Goal: Task Accomplishment & Management: Manage account settings

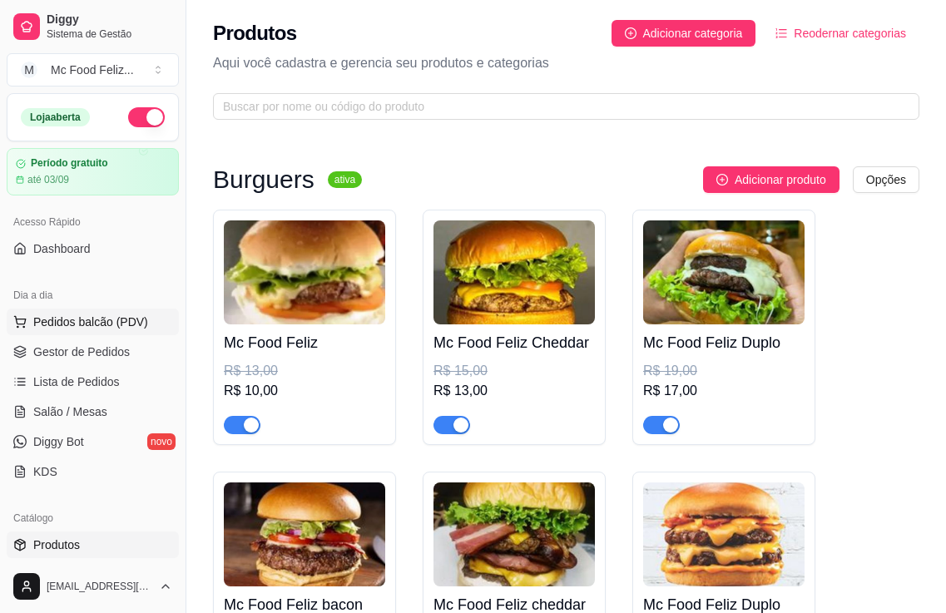
click at [108, 320] on span "Pedidos balcão (PDV)" at bounding box center [90, 322] width 115 height 17
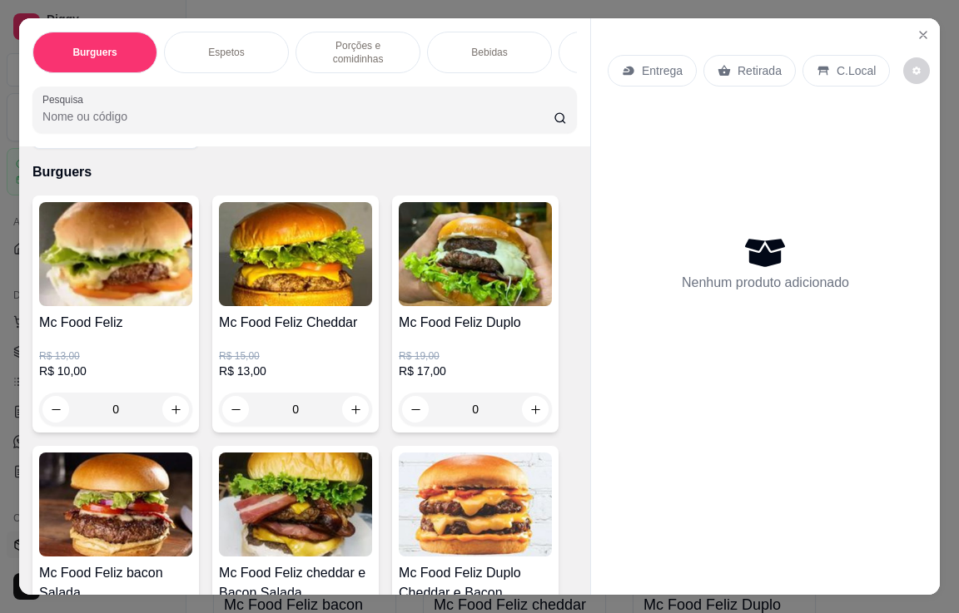
scroll to position [83, 0]
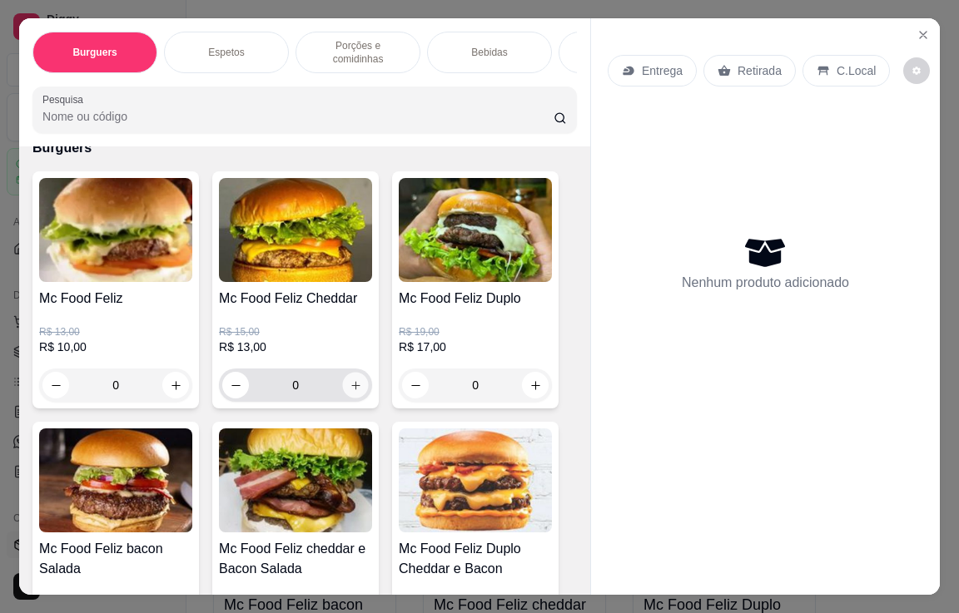
click at [349, 380] on icon "increase-product-quantity" at bounding box center [355, 385] width 12 height 12
type input "1"
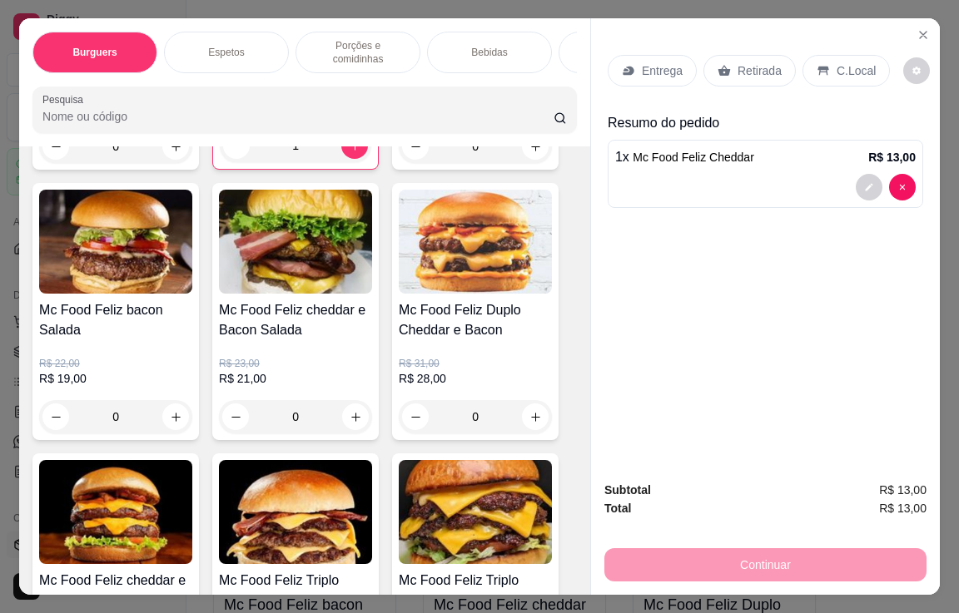
scroll to position [333, 0]
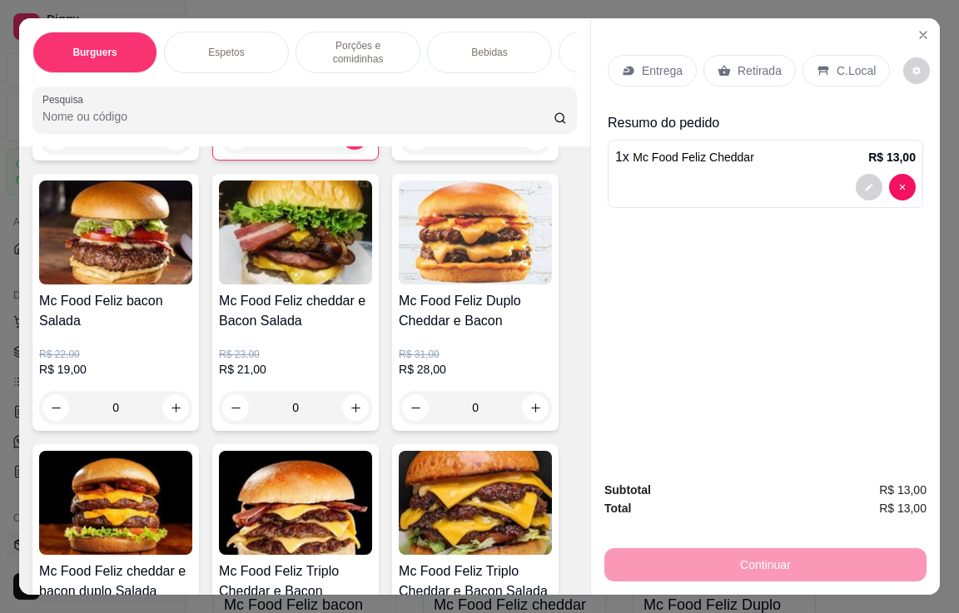
click at [166, 402] on div "0" at bounding box center [115, 407] width 153 height 33
click at [168, 403] on div "0" at bounding box center [115, 407] width 153 height 33
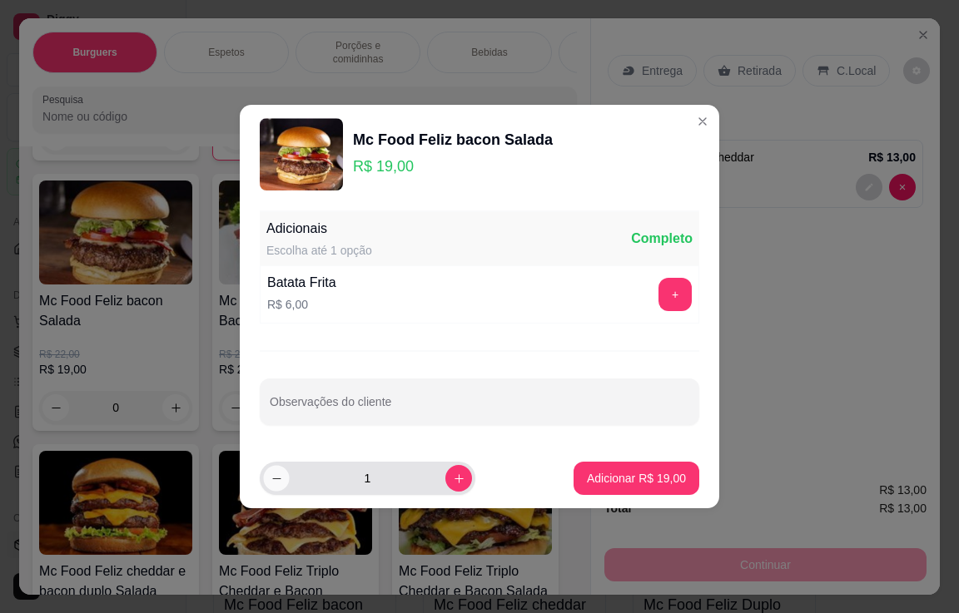
click at [280, 478] on icon "decrease-product-quantity" at bounding box center [276, 479] width 12 height 12
type input "0"
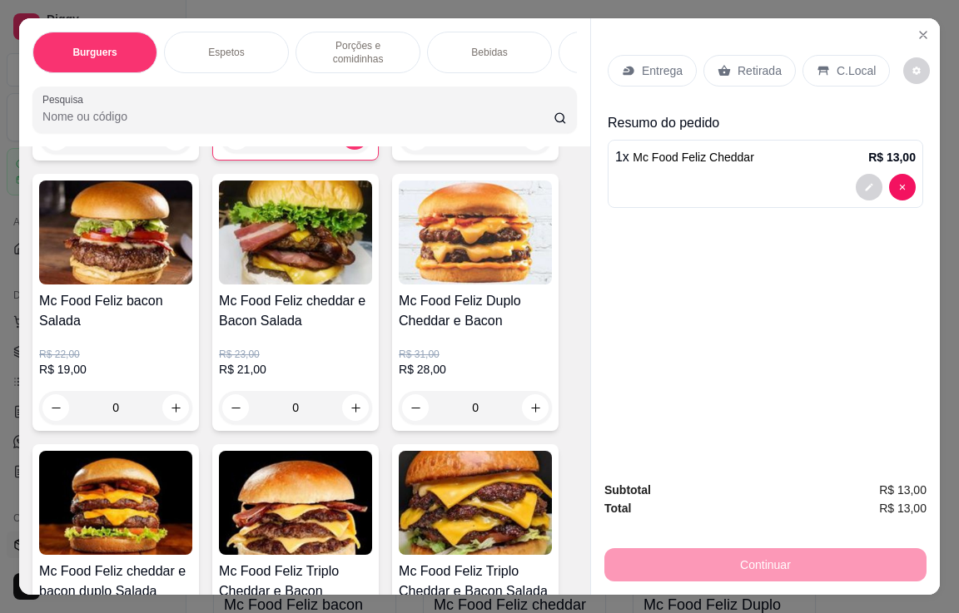
click at [173, 399] on div "0" at bounding box center [115, 407] width 153 height 33
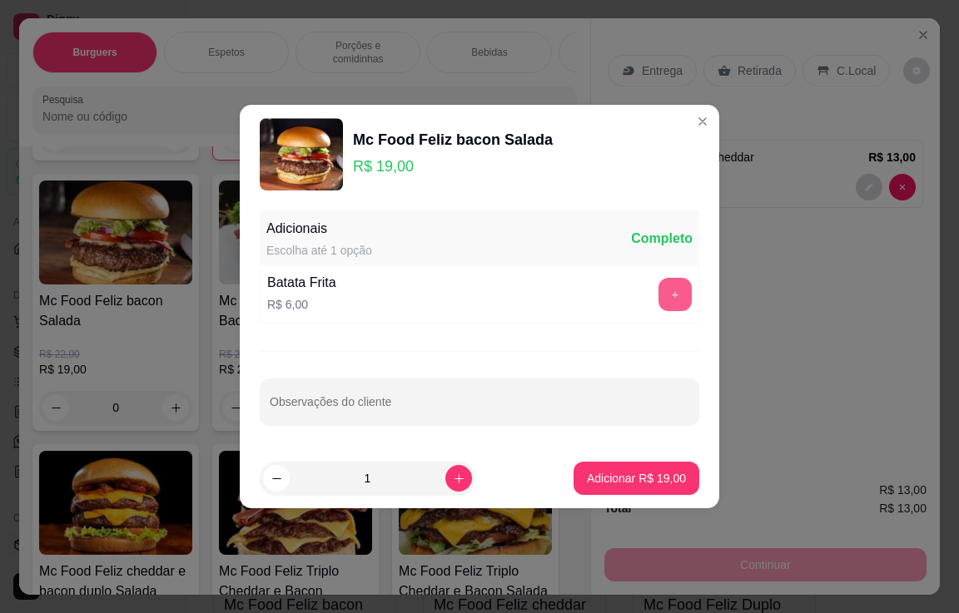
click at [665, 294] on button "+" at bounding box center [674, 294] width 33 height 33
click at [663, 292] on div "- 1 +" at bounding box center [637, 294] width 121 height 33
click at [662, 294] on div "- 1 +" at bounding box center [637, 294] width 121 height 33
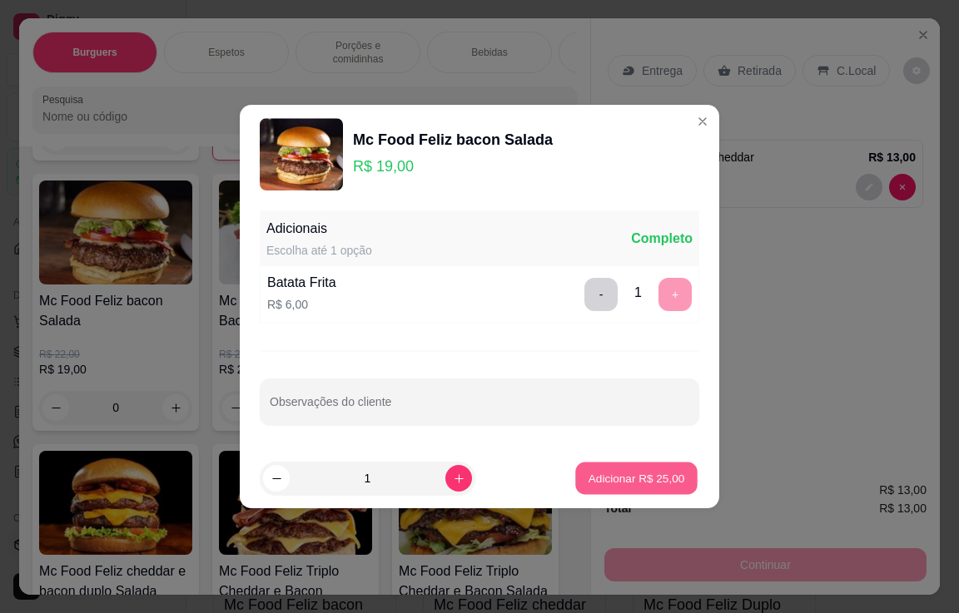
click at [619, 475] on p "Adicionar R$ 25,00" at bounding box center [636, 479] width 97 height 16
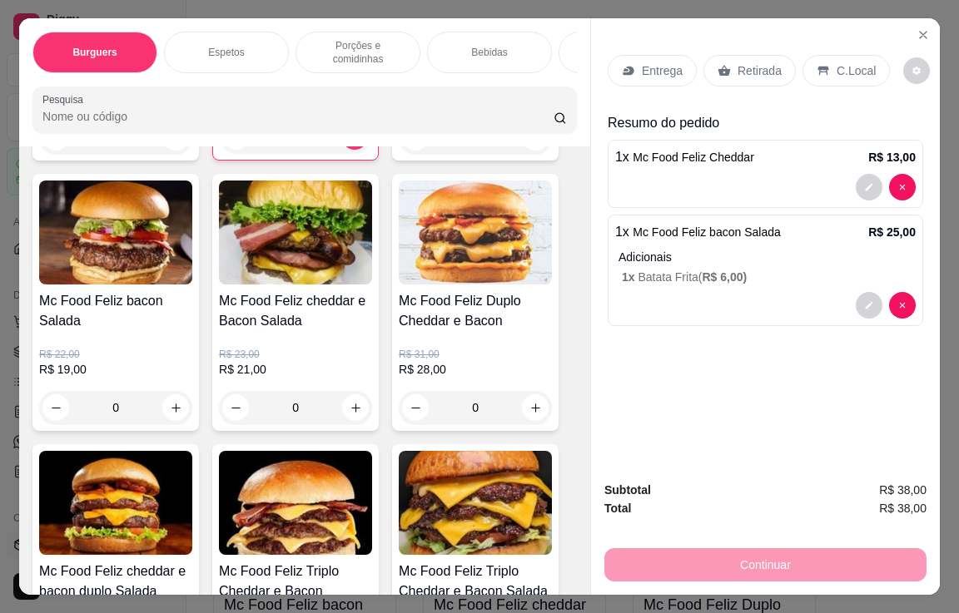
click at [171, 398] on div "0" at bounding box center [115, 407] width 153 height 33
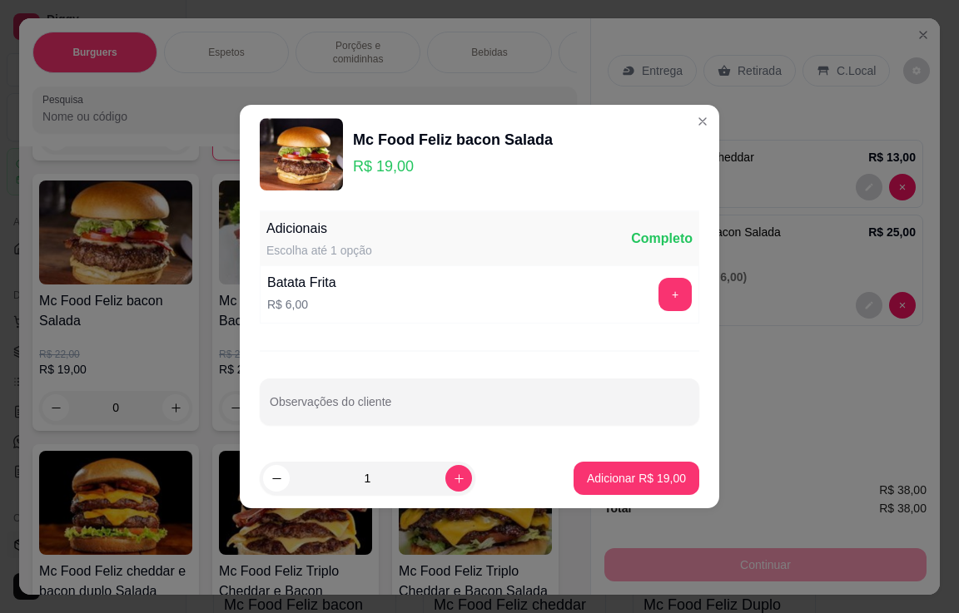
click at [325, 302] on p "R$ 6,00" at bounding box center [301, 304] width 69 height 17
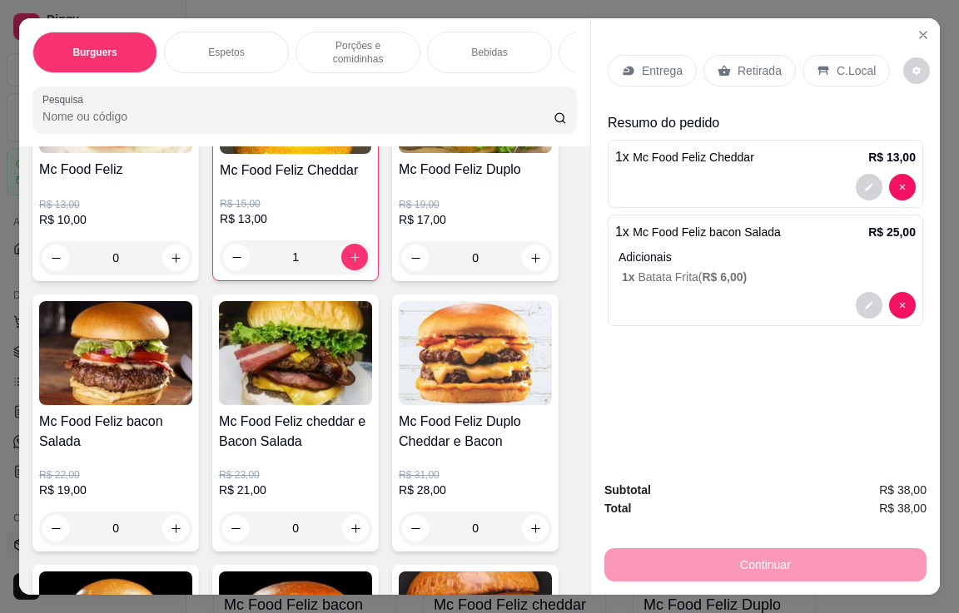
scroll to position [250, 0]
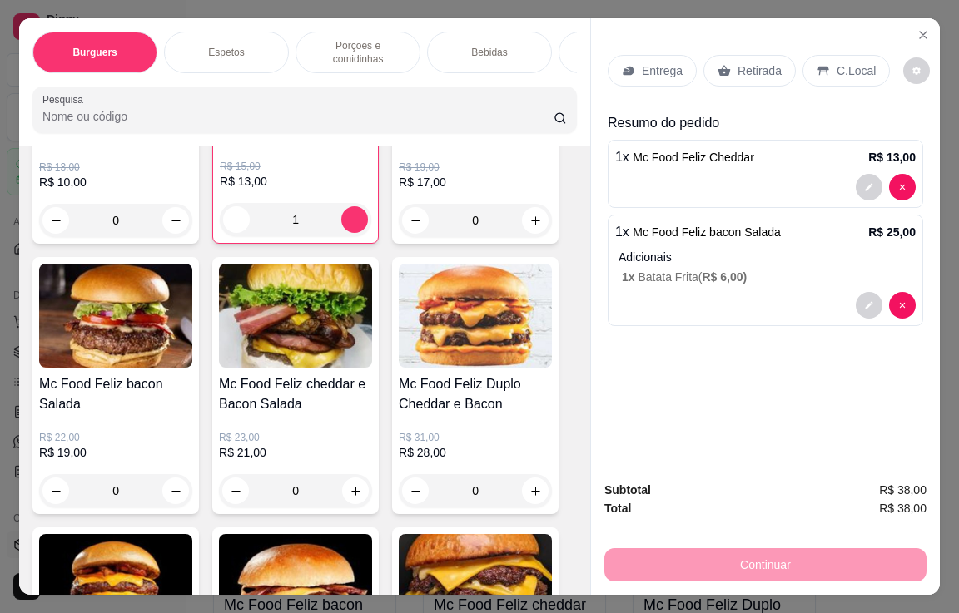
click at [165, 478] on div "0" at bounding box center [115, 490] width 153 height 33
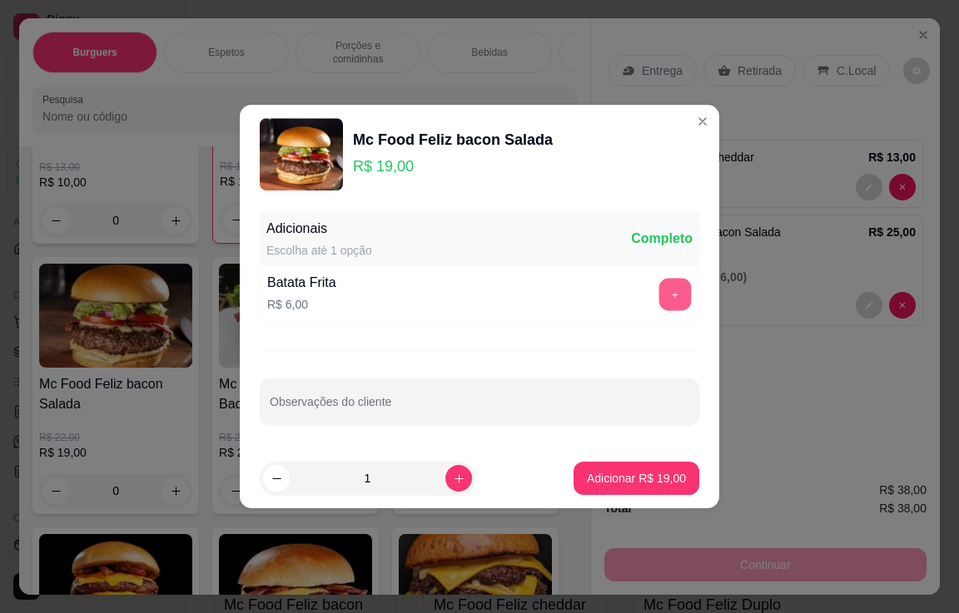
click at [659, 294] on button "+" at bounding box center [675, 295] width 32 height 32
click at [584, 296] on button "-" at bounding box center [600, 294] width 33 height 33
click at [617, 475] on p "Adicionar R$ 19,00" at bounding box center [636, 478] width 99 height 17
type input "1"
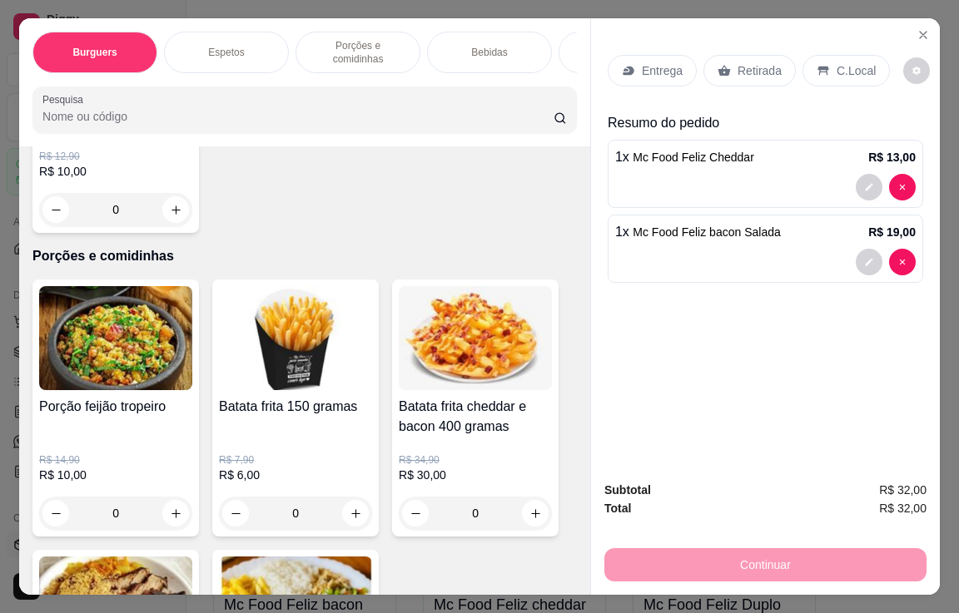
scroll to position [1415, 0]
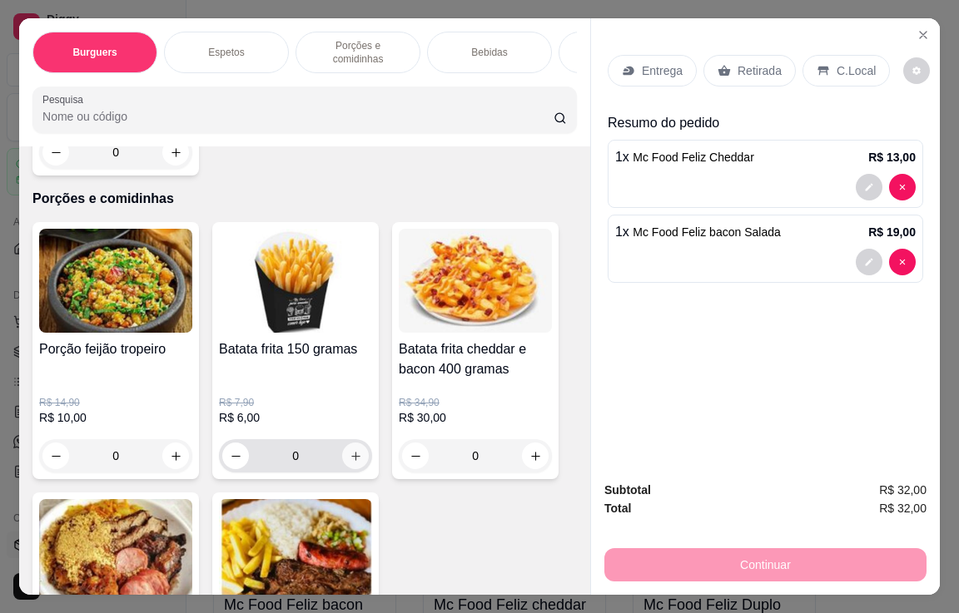
click at [351, 450] on icon "increase-product-quantity" at bounding box center [355, 456] width 12 height 12
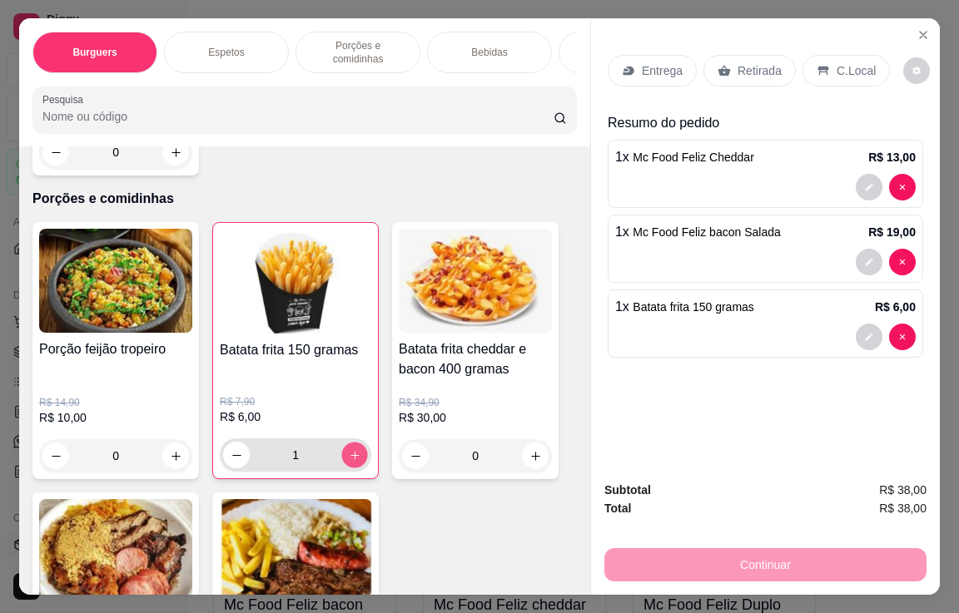
click at [351, 449] on icon "increase-product-quantity" at bounding box center [355, 455] width 12 height 12
type input "2"
click at [703, 561] on div "Continuar" at bounding box center [765, 562] width 322 height 37
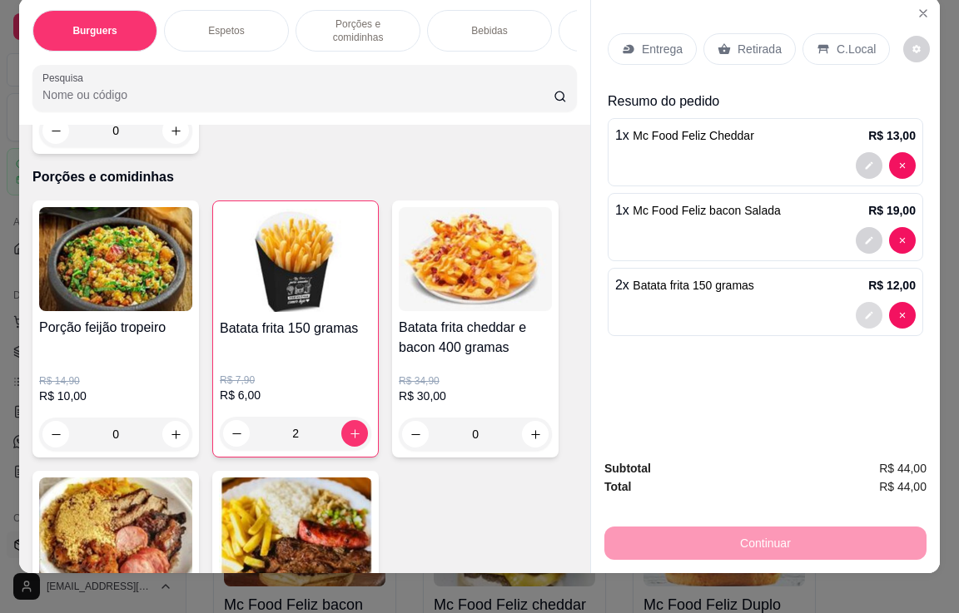
scroll to position [41, 0]
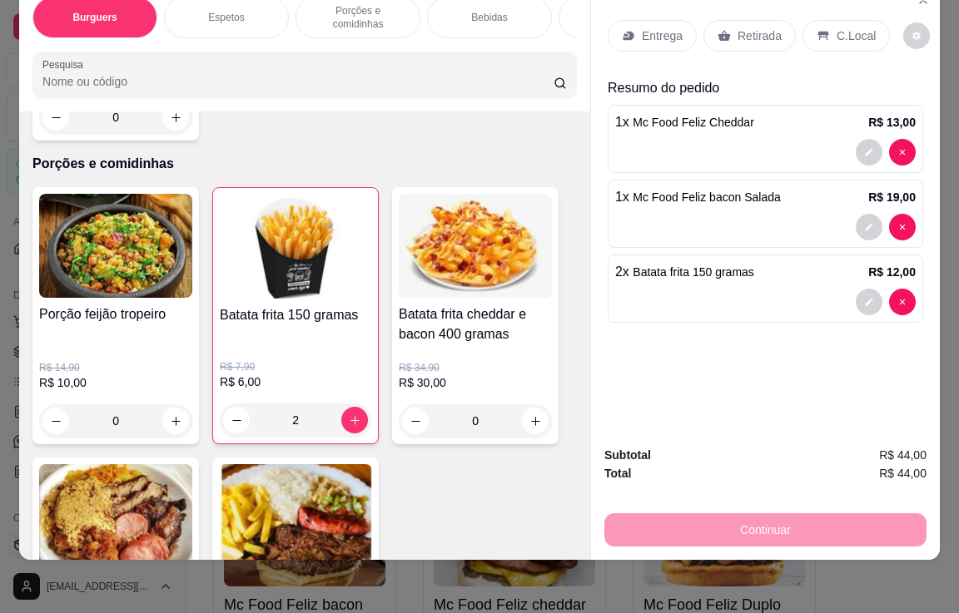
click at [843, 27] on p "C.Local" at bounding box center [855, 35] width 39 height 17
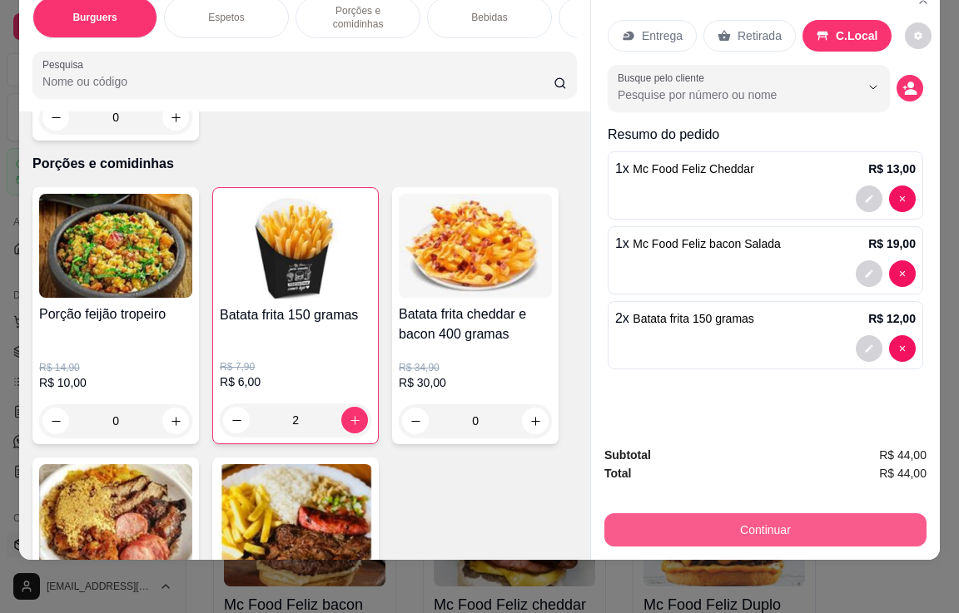
click at [796, 513] on button "Continuar" at bounding box center [765, 529] width 322 height 33
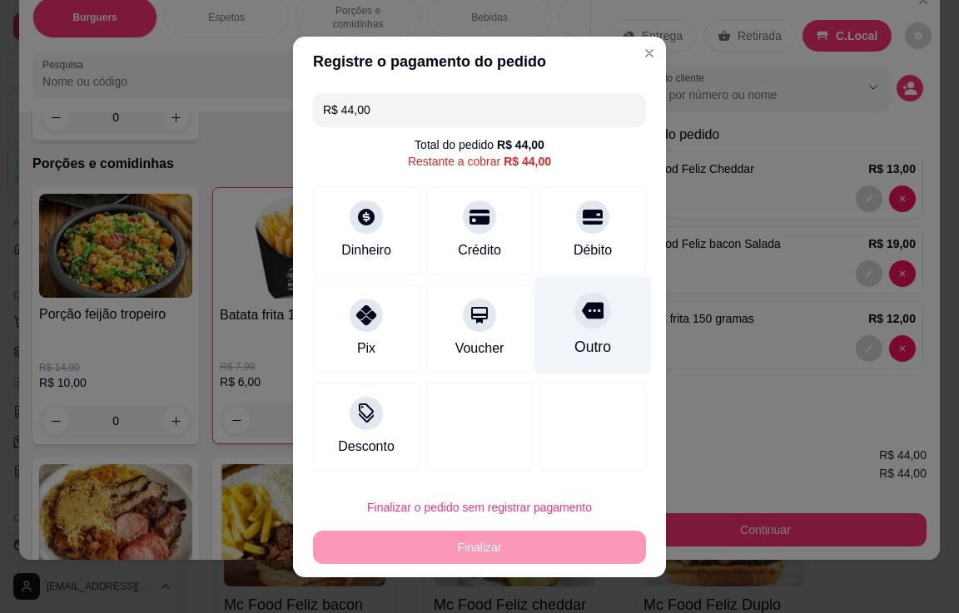
click at [576, 325] on div at bounding box center [592, 310] width 37 height 37
type input "R$ 0,00"
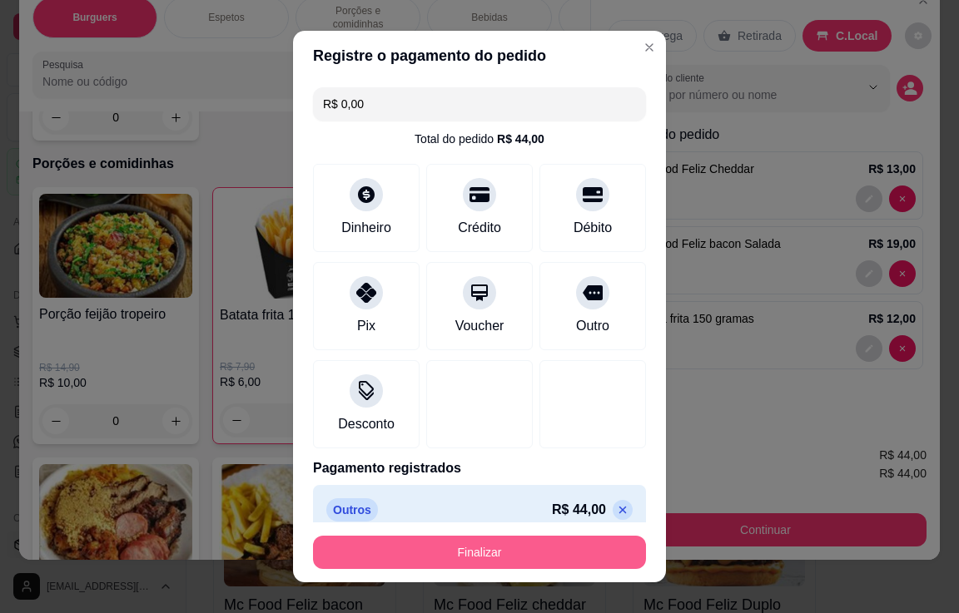
click at [517, 553] on button "Finalizar" at bounding box center [479, 552] width 333 height 33
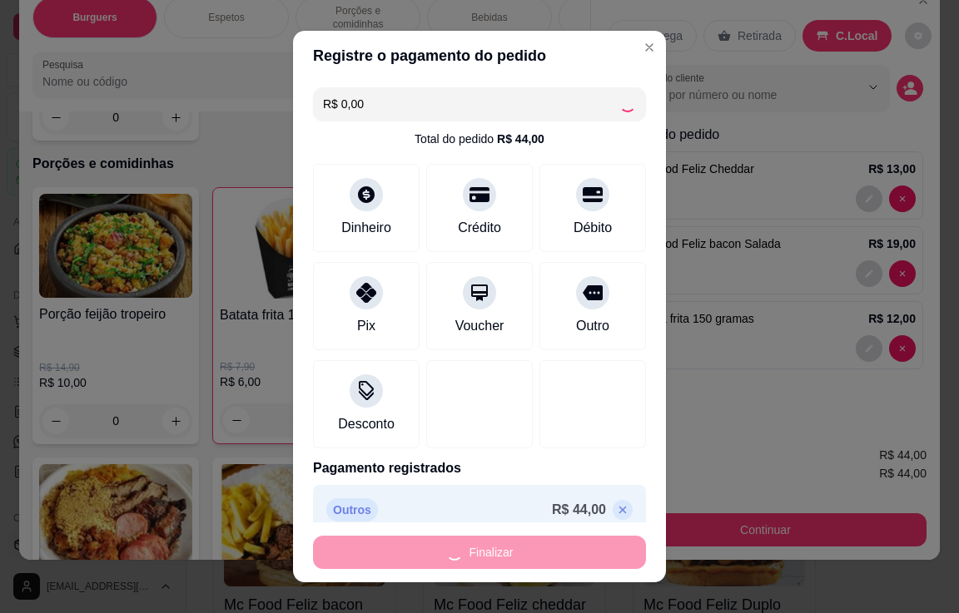
type input "0"
type input "-R$ 44,00"
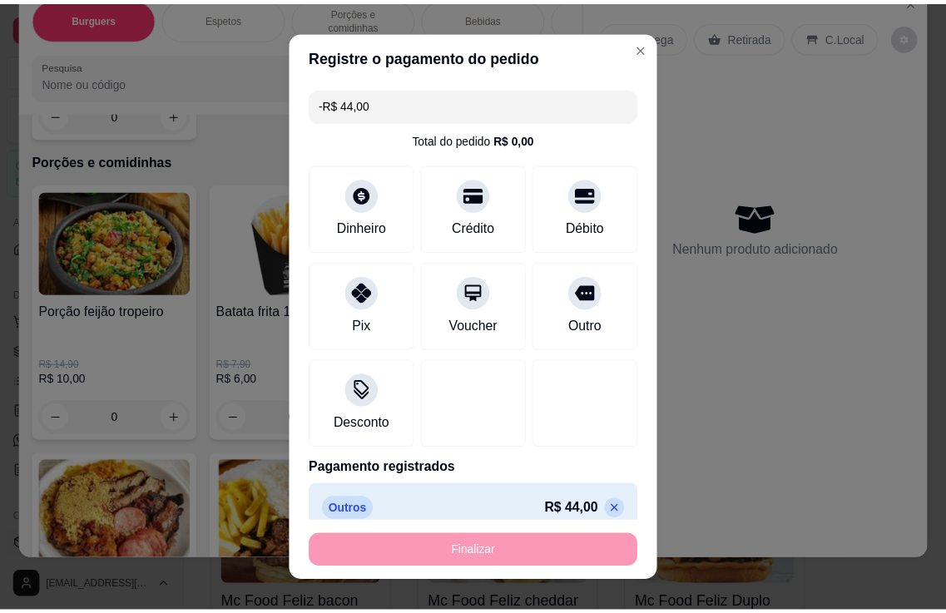
scroll to position [1411, 0]
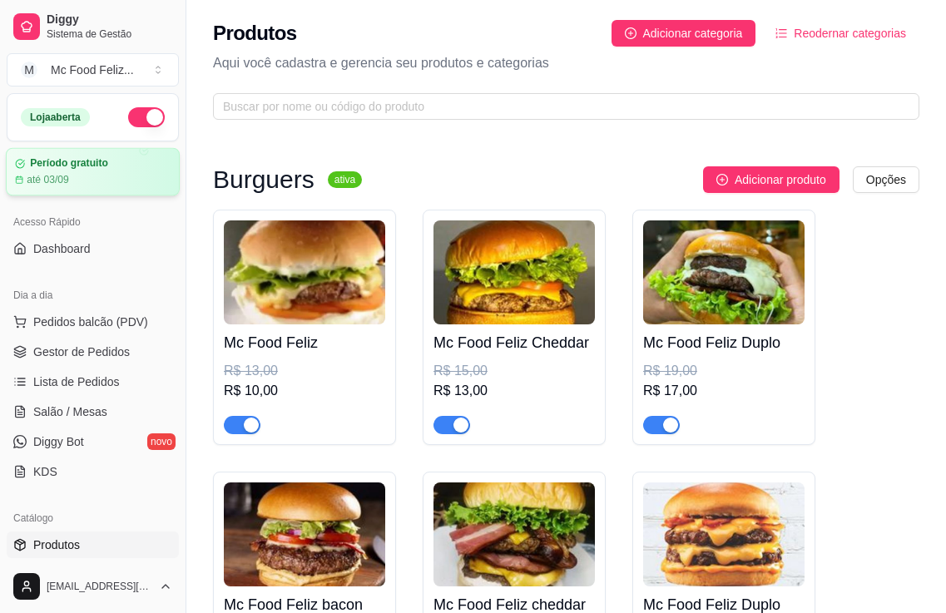
click at [84, 170] on div "Período gratuito até 03/09" at bounding box center [93, 171] width 156 height 29
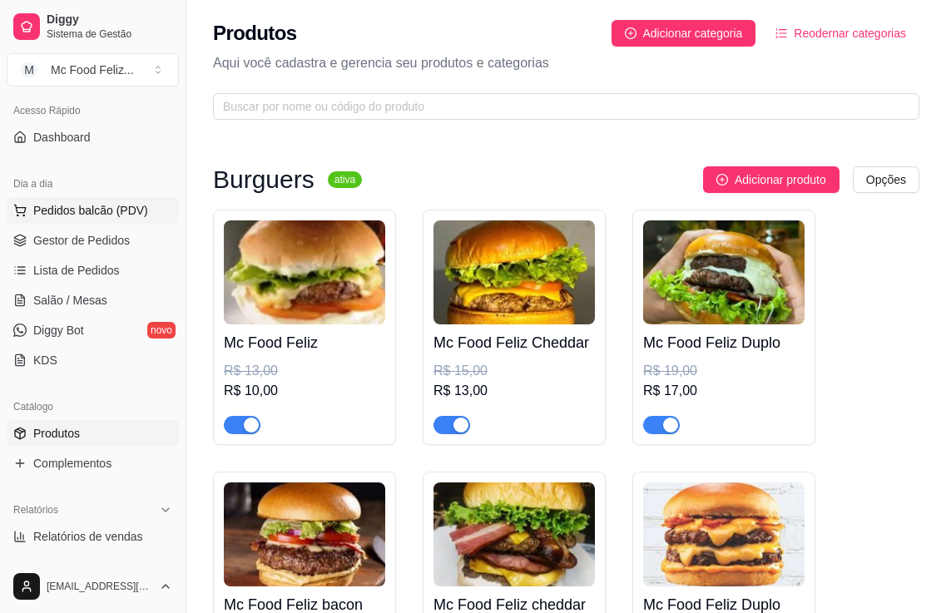
scroll to position [166, 0]
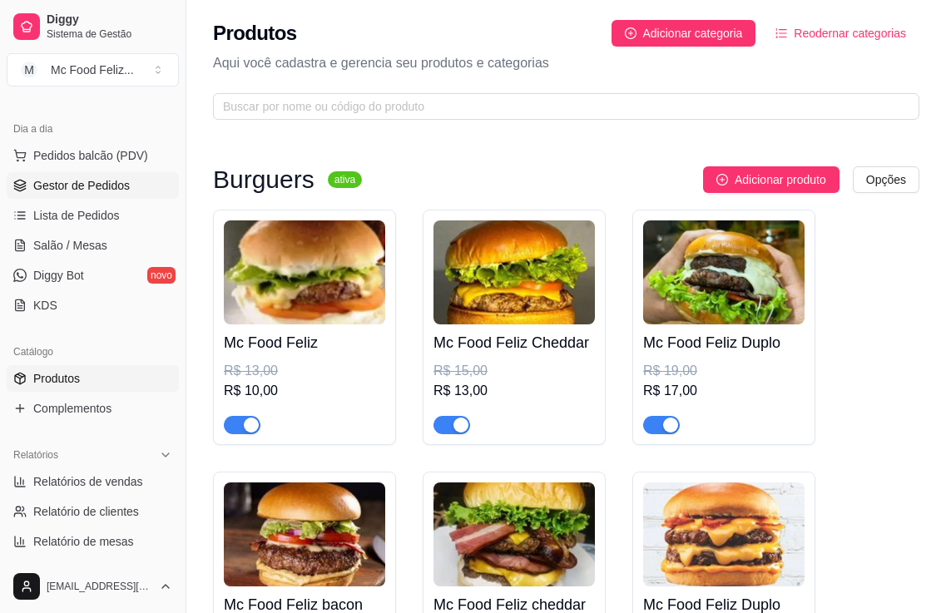
click at [117, 184] on span "Gestor de Pedidos" at bounding box center [81, 185] width 97 height 17
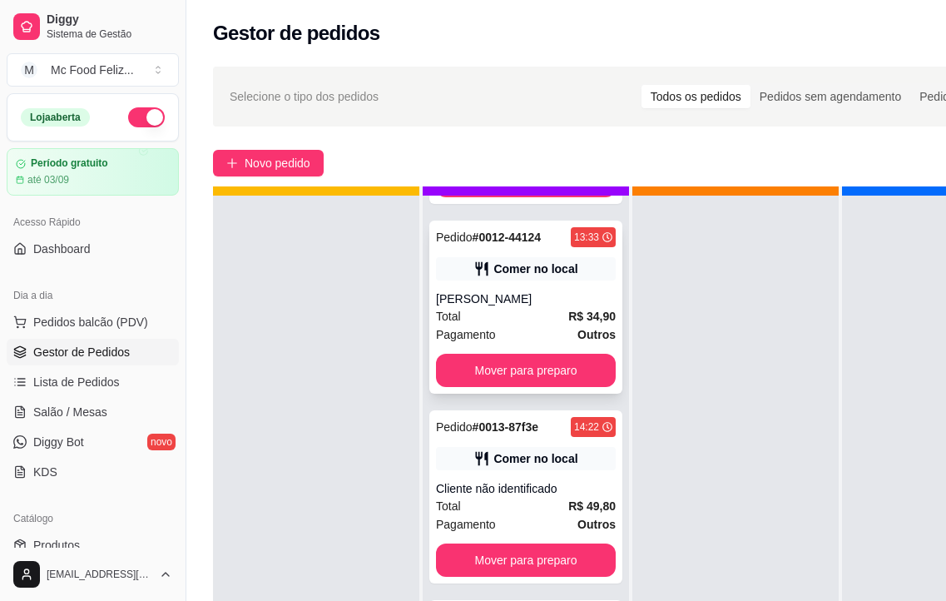
scroll to position [59, 0]
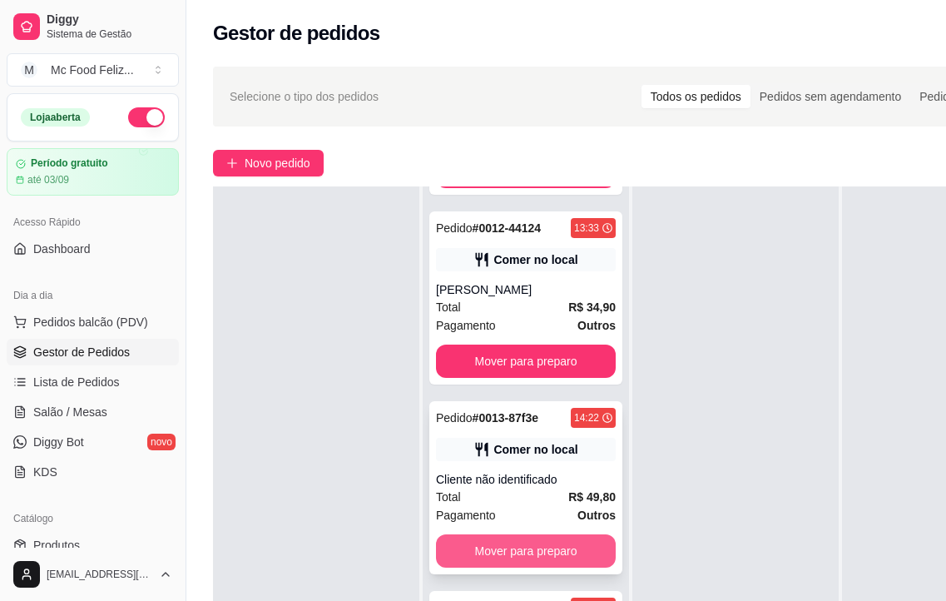
click at [535, 558] on button "Mover para preparo" at bounding box center [526, 550] width 180 height 33
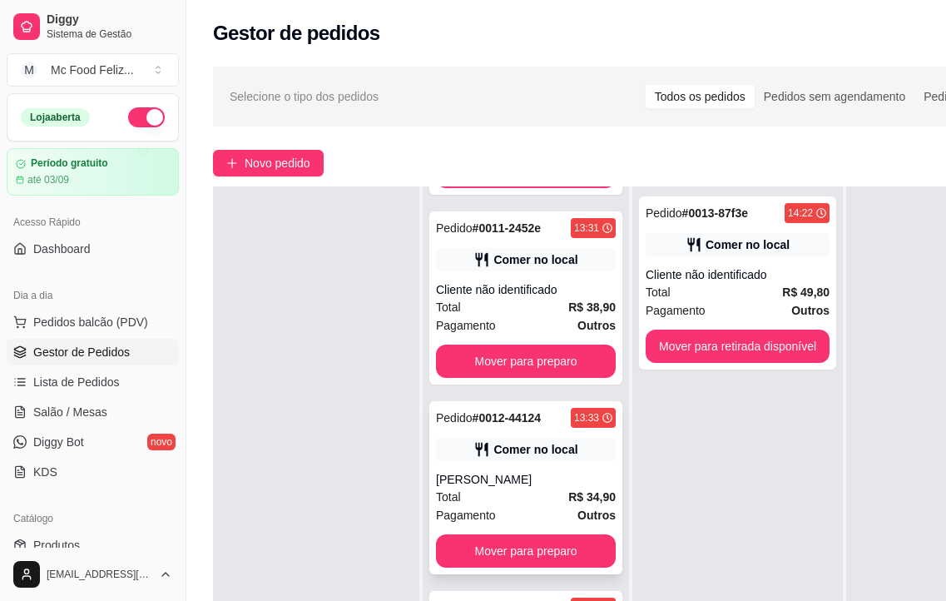
scroll to position [1930, 0]
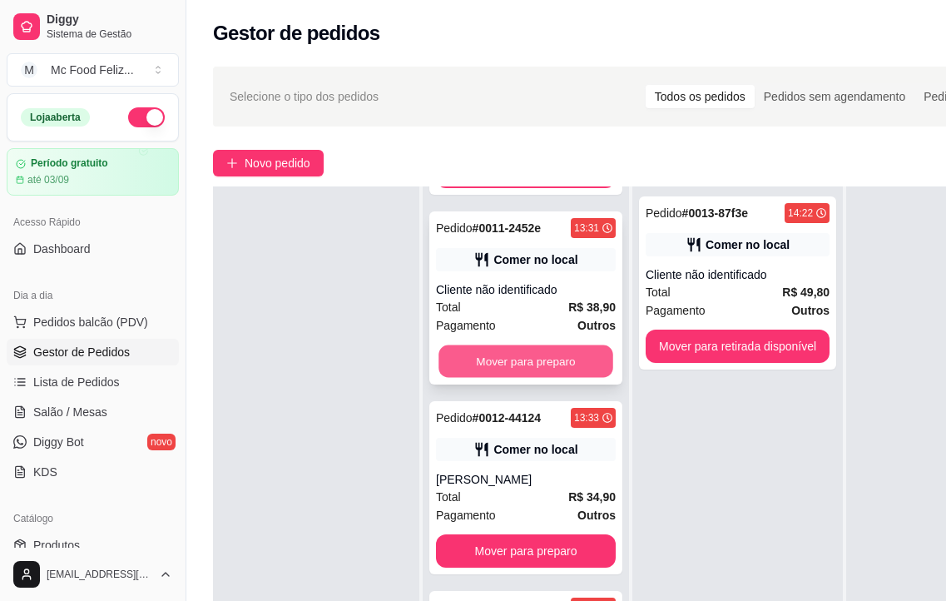
click at [531, 375] on button "Mover para preparo" at bounding box center [526, 361] width 175 height 32
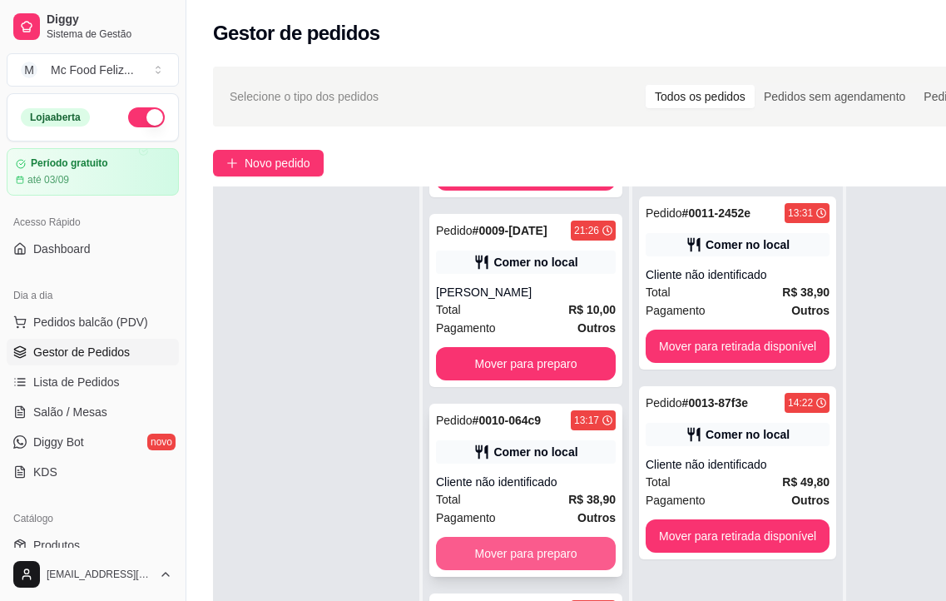
scroll to position [1490, 0]
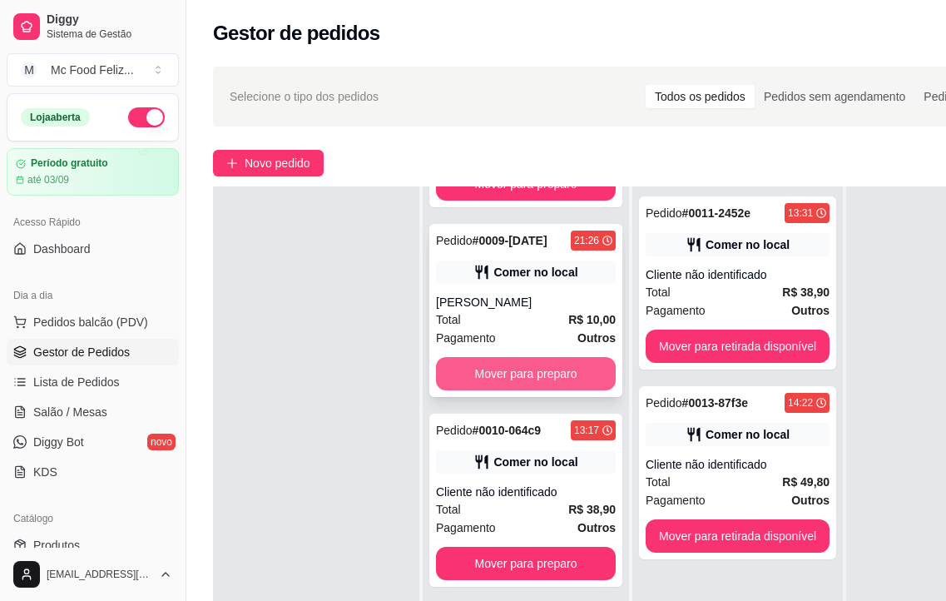
click at [506, 390] on button "Mover para preparo" at bounding box center [526, 373] width 180 height 33
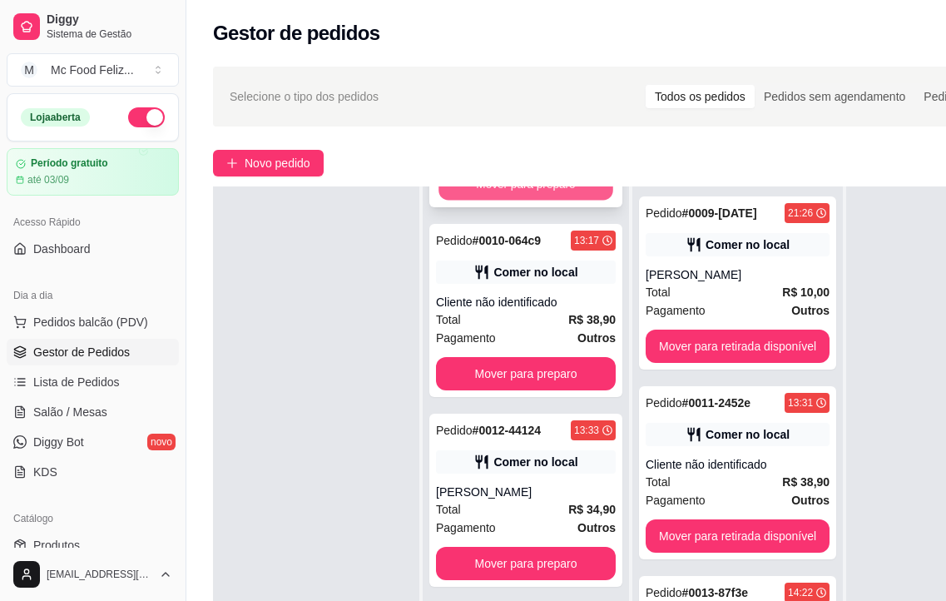
click at [508, 201] on button "Mover para preparo" at bounding box center [526, 184] width 175 height 32
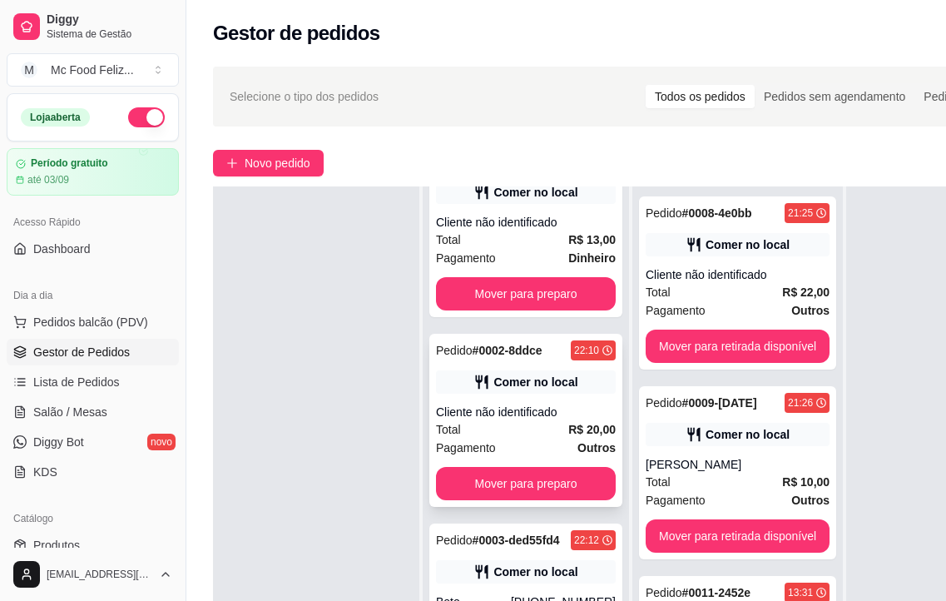
scroll to position [0, 0]
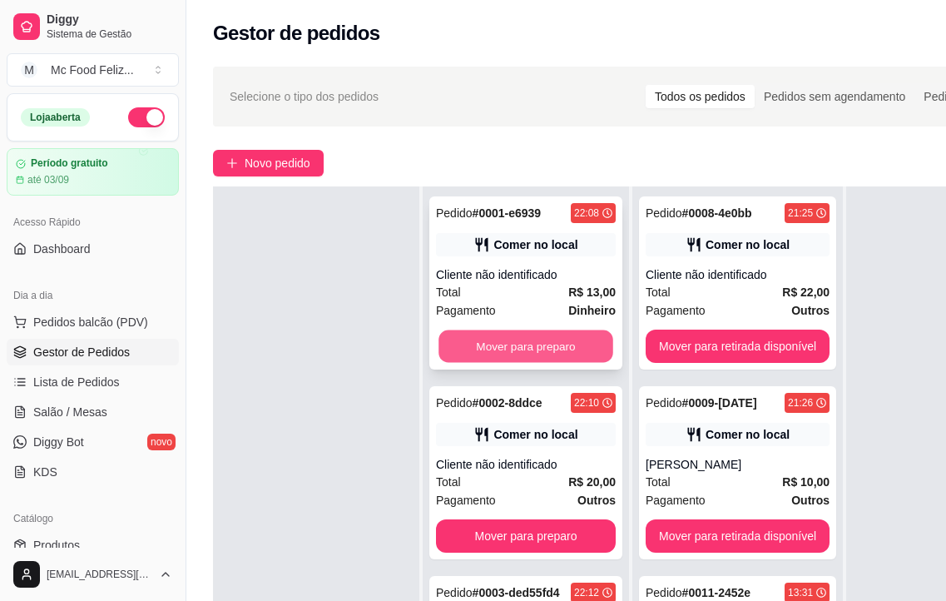
click at [528, 339] on button "Mover para preparo" at bounding box center [526, 346] width 175 height 32
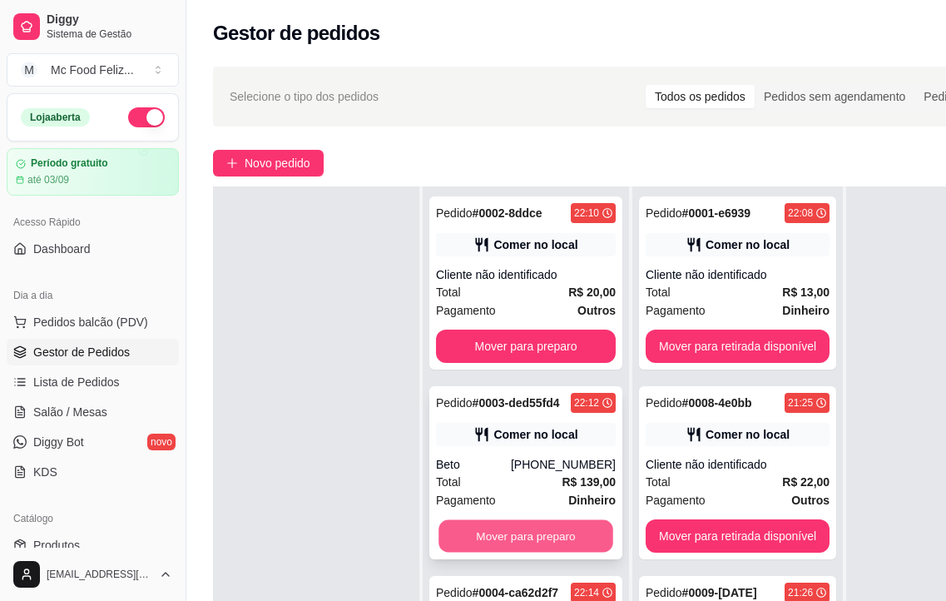
click at [522, 553] on button "Mover para preparo" at bounding box center [526, 536] width 175 height 32
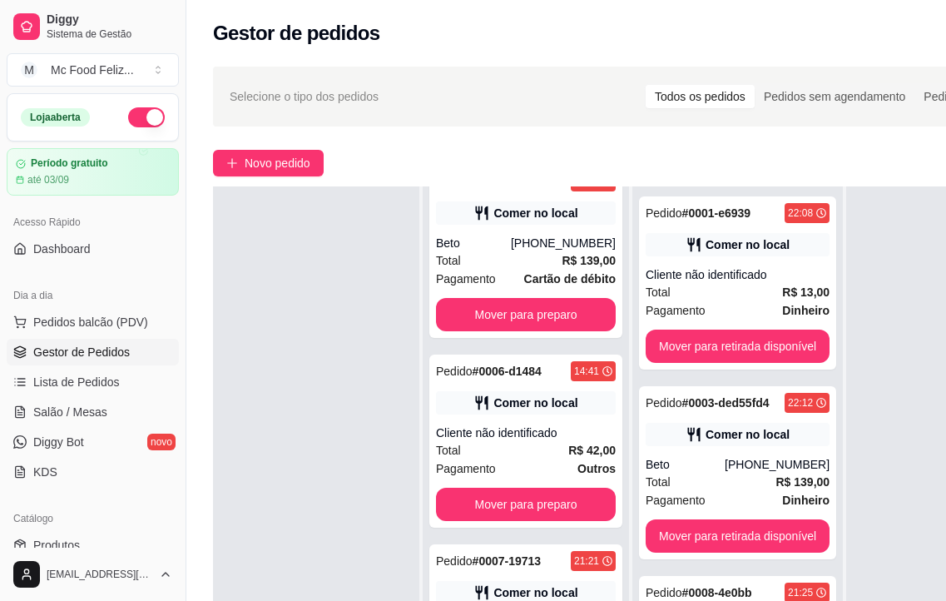
scroll to position [416, 0]
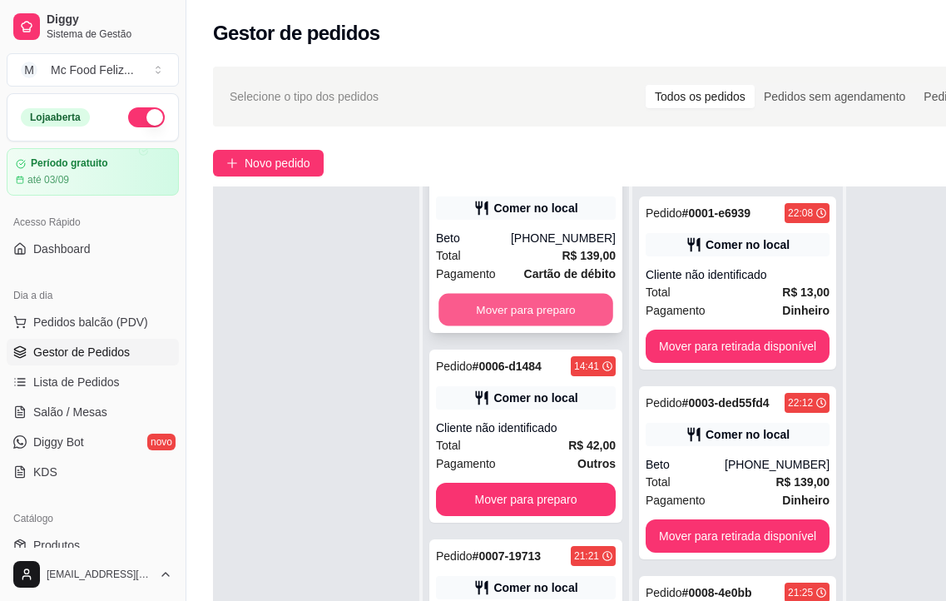
click at [534, 326] on button "Mover para preparo" at bounding box center [526, 310] width 175 height 32
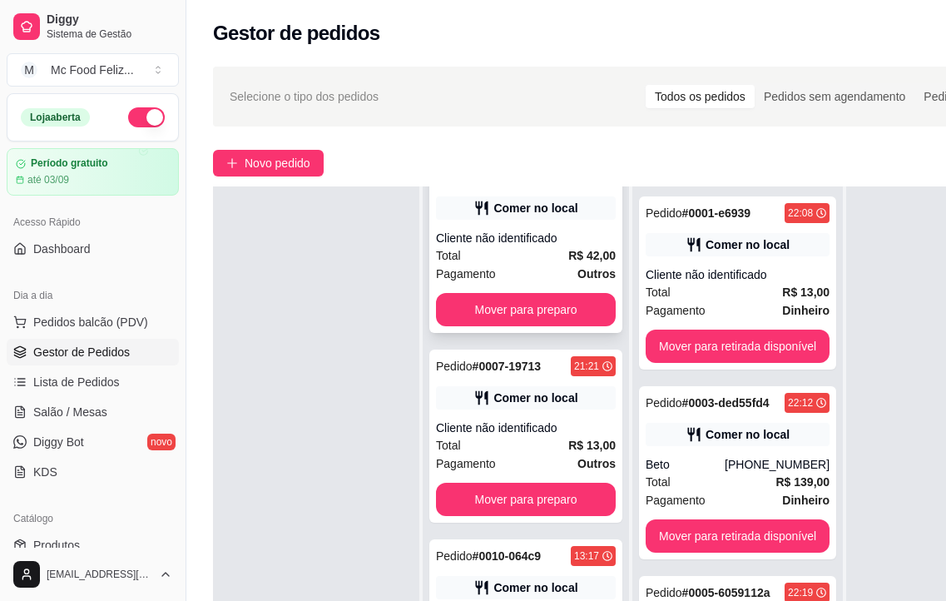
scroll to position [206, 0]
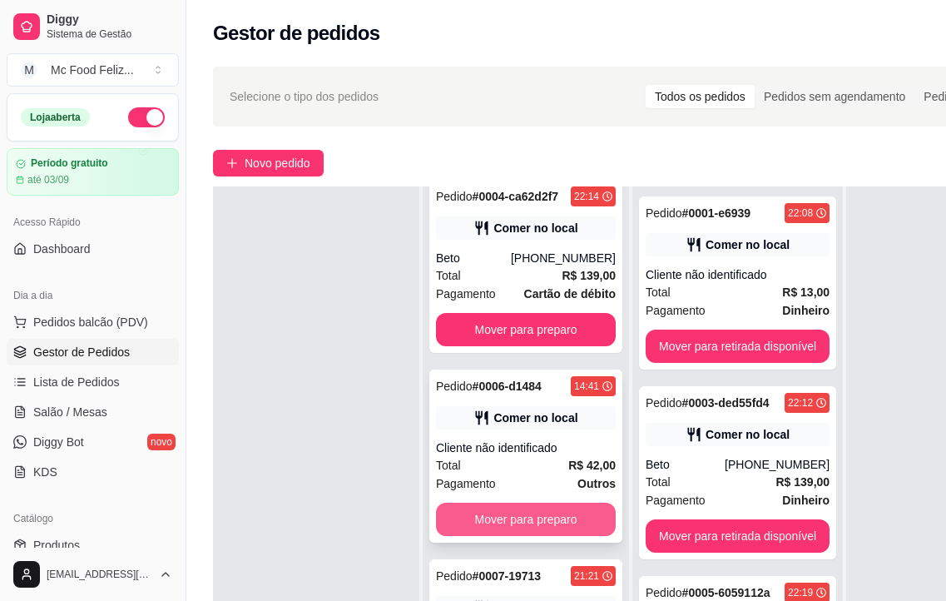
click at [524, 536] on button "Mover para preparo" at bounding box center [526, 519] width 180 height 33
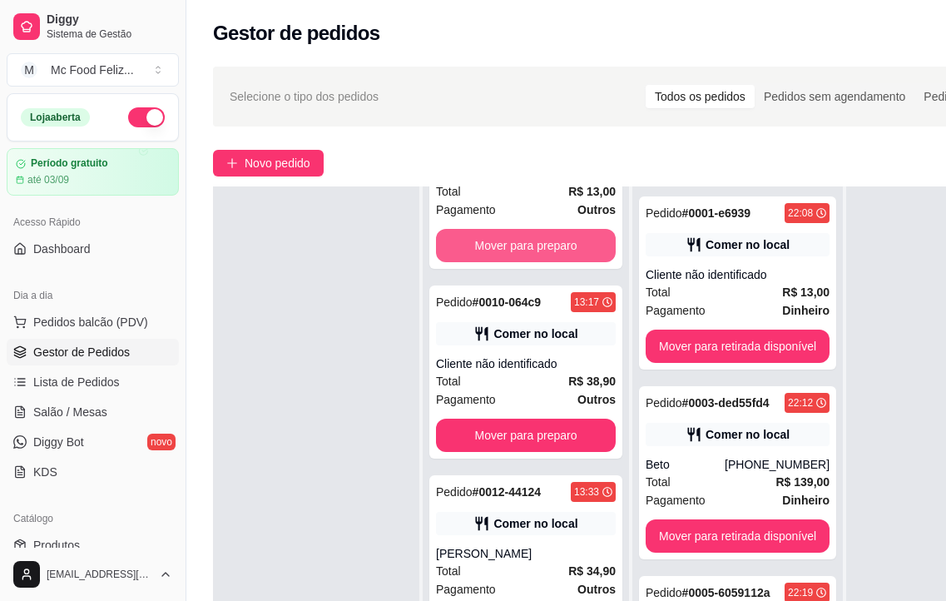
scroll to position [562, 0]
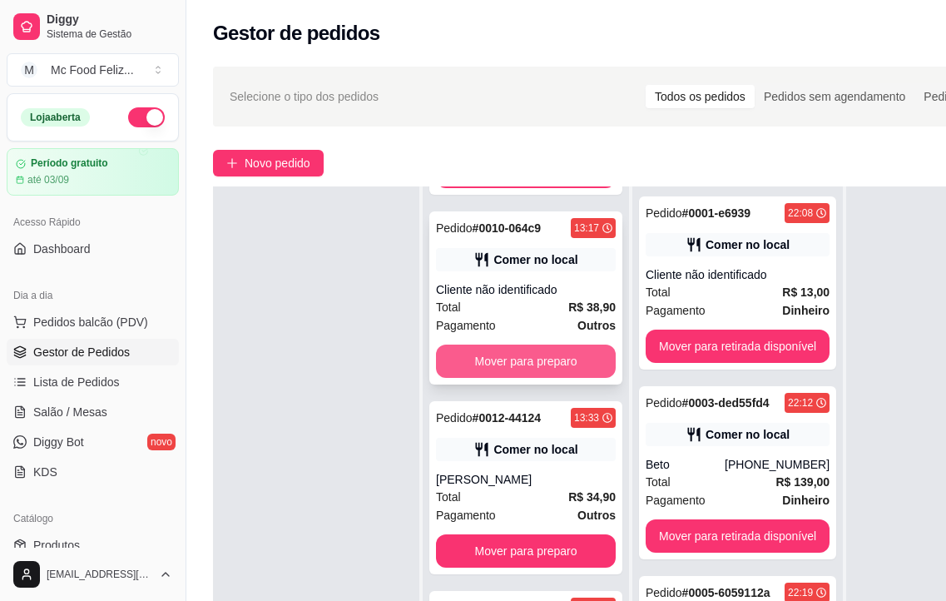
click at [517, 369] on button "Mover para preparo" at bounding box center [526, 360] width 180 height 33
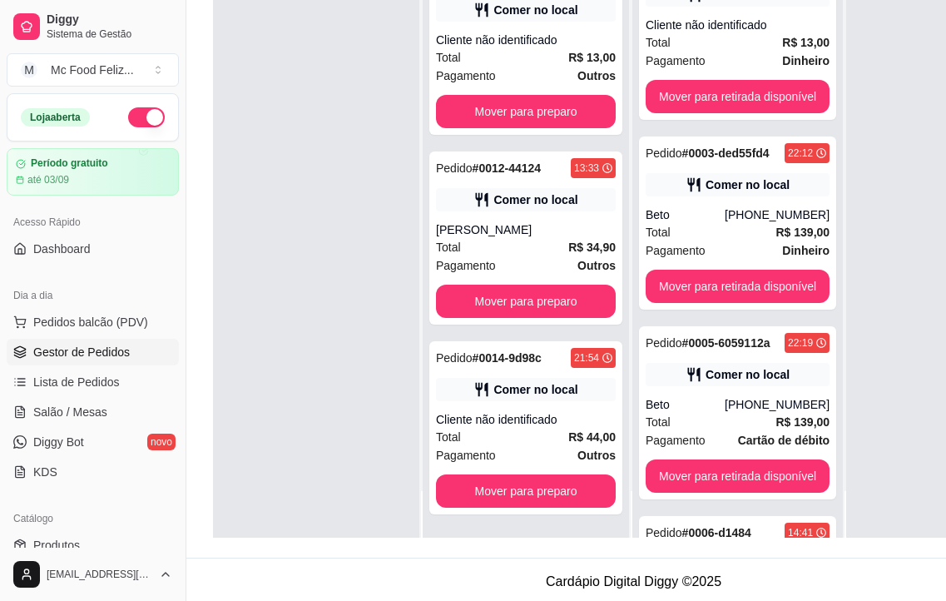
scroll to position [266, 0]
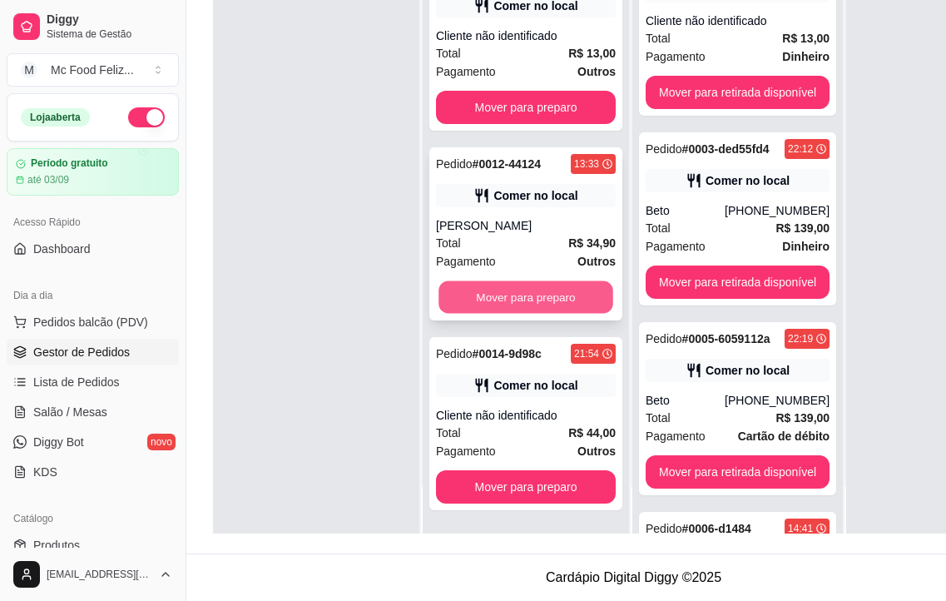
click at [538, 299] on button "Mover para preparo" at bounding box center [526, 297] width 175 height 32
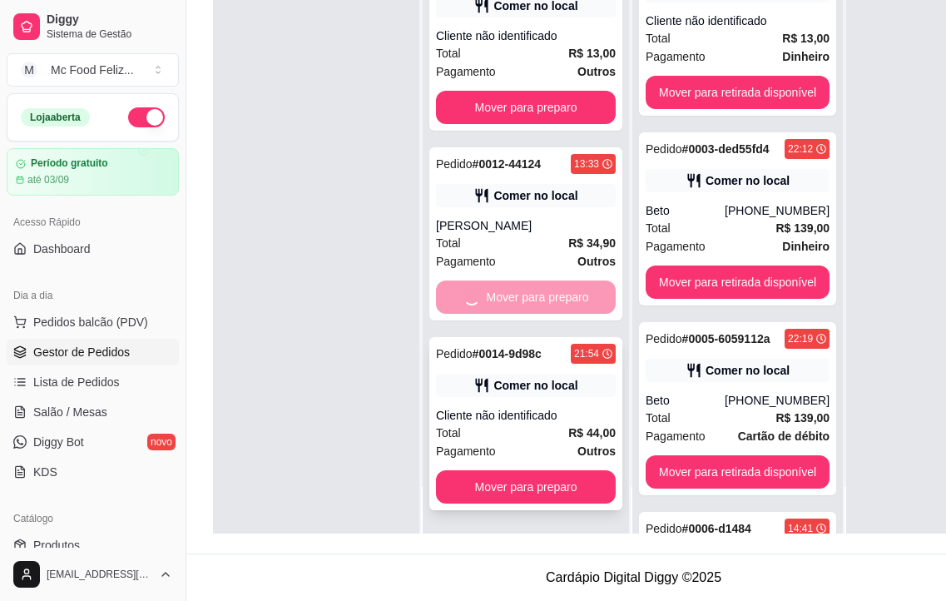
scroll to position [182, 0]
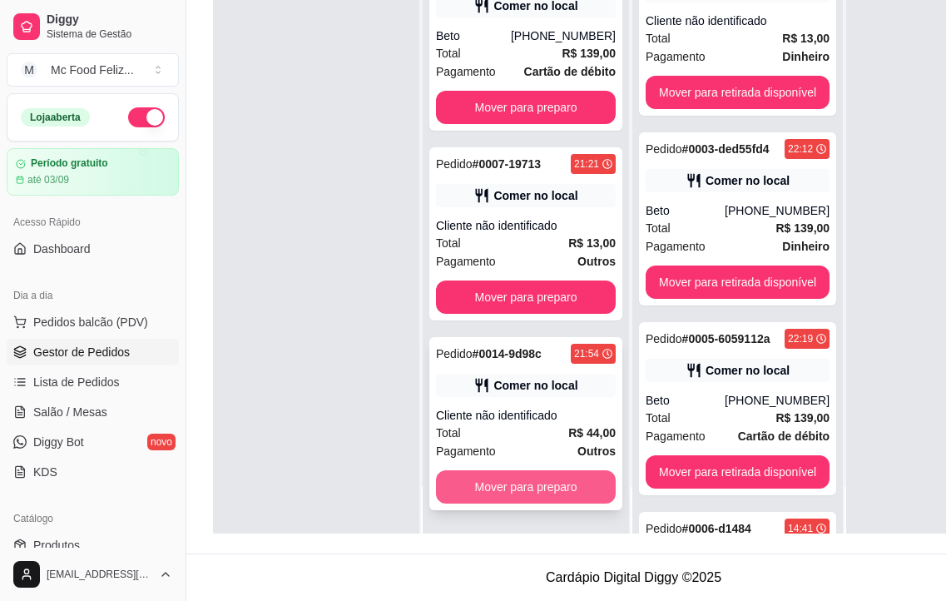
click at [521, 493] on button "Mover para preparo" at bounding box center [526, 486] width 180 height 33
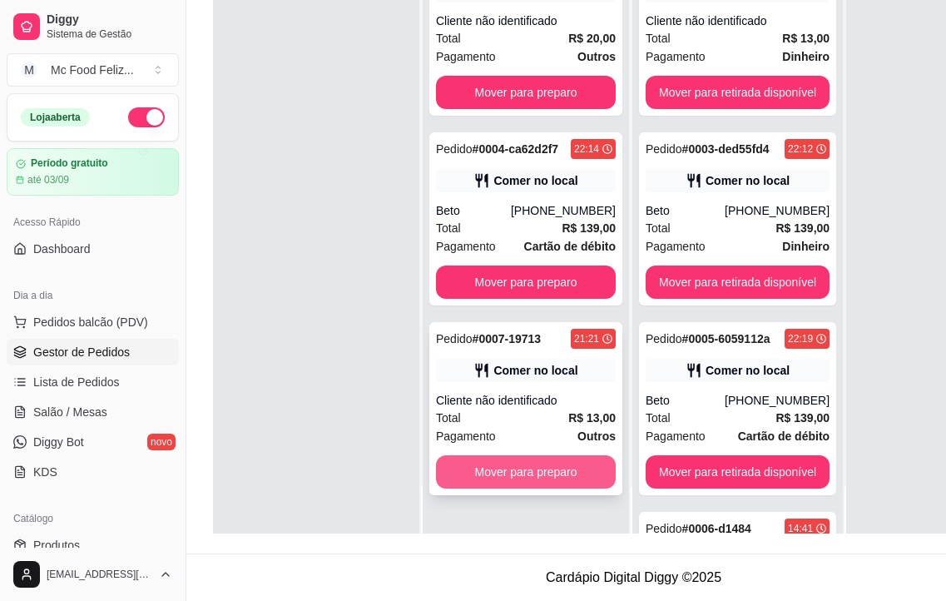
scroll to position [0, 0]
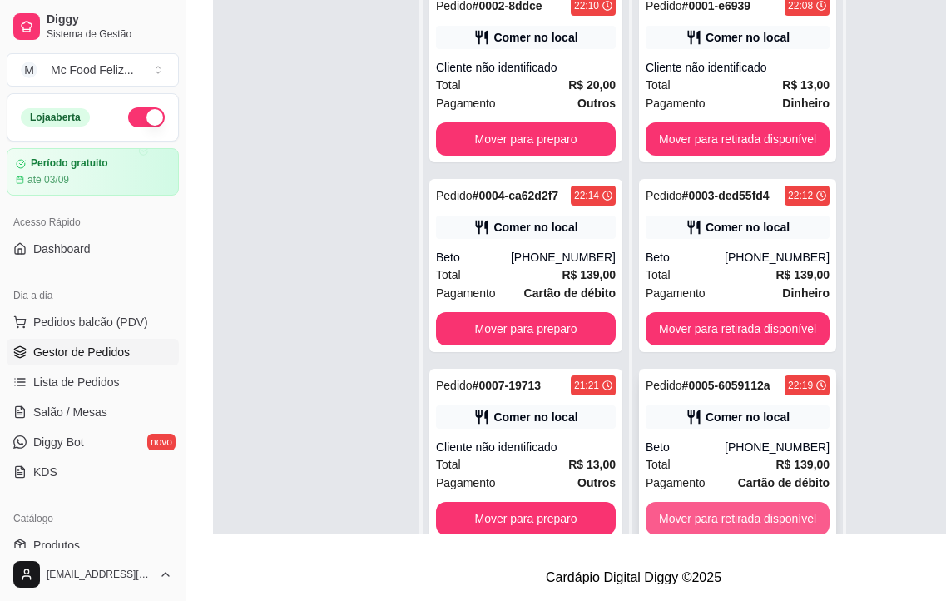
click at [714, 507] on button "Mover para retirada disponível" at bounding box center [738, 518] width 184 height 33
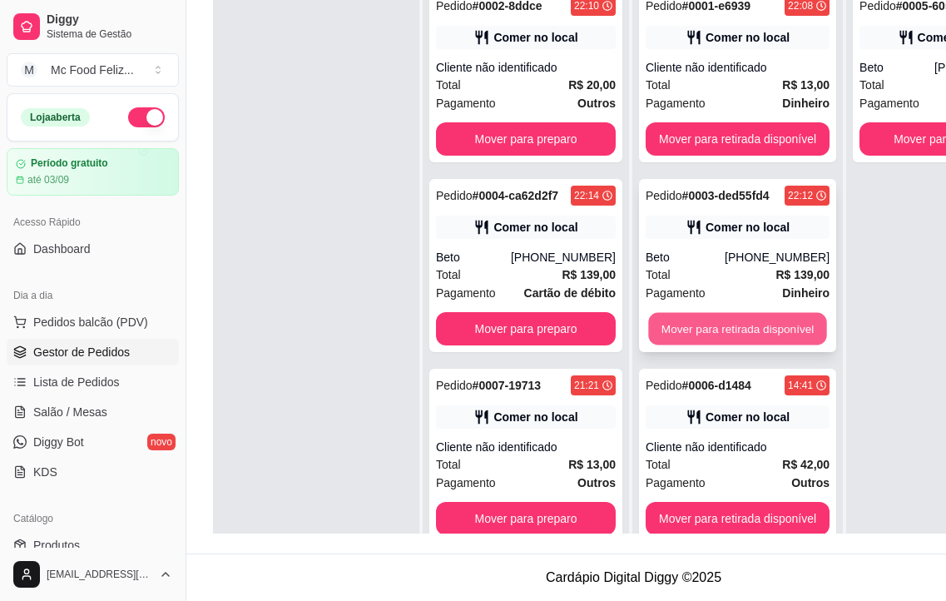
click at [736, 313] on button "Mover para retirada disponível" at bounding box center [737, 329] width 178 height 32
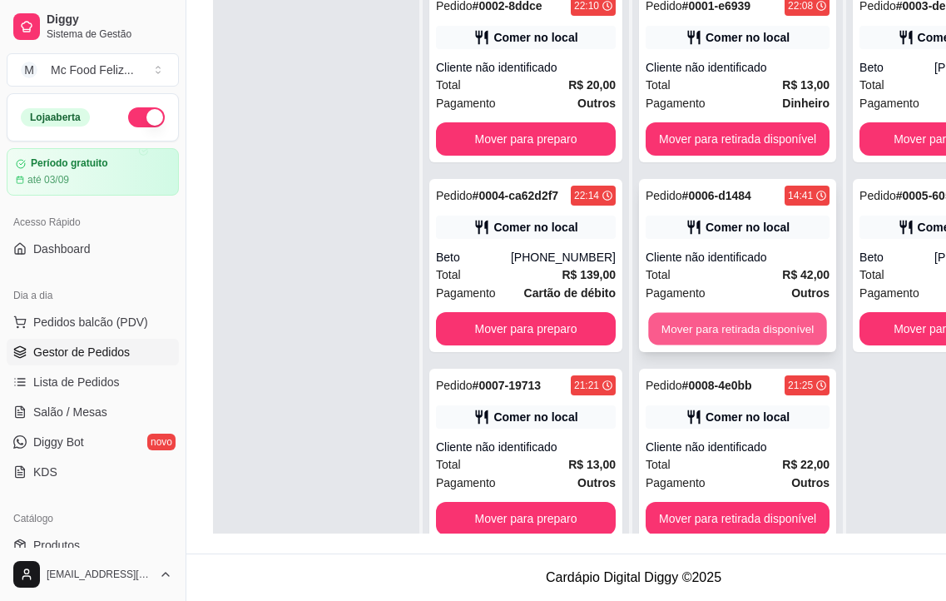
click at [736, 320] on button "Mover para retirada disponível" at bounding box center [737, 329] width 178 height 32
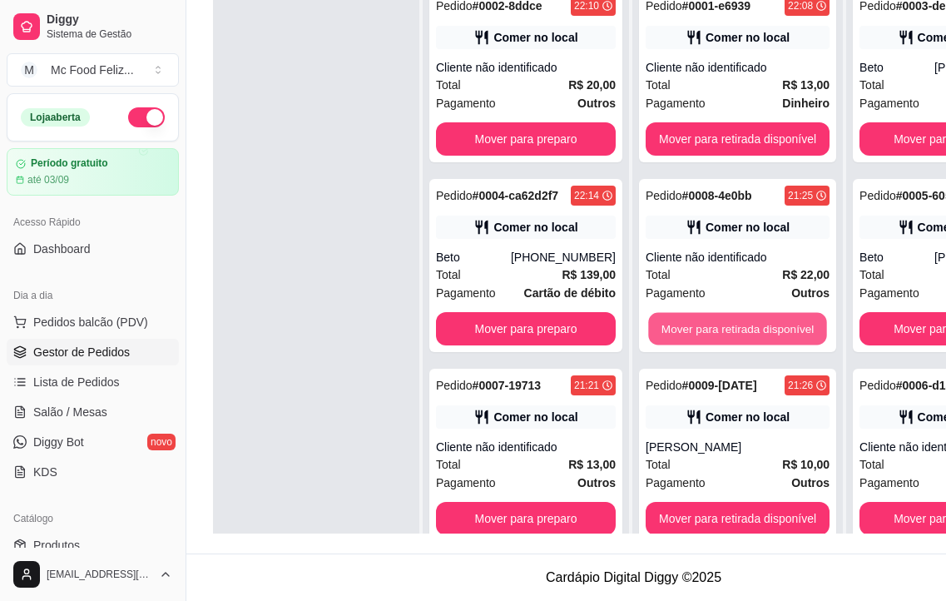
click at [736, 320] on button "Mover para retirada disponível" at bounding box center [737, 329] width 178 height 32
click at [736, 319] on button "Mover para retirada disponível" at bounding box center [738, 328] width 184 height 33
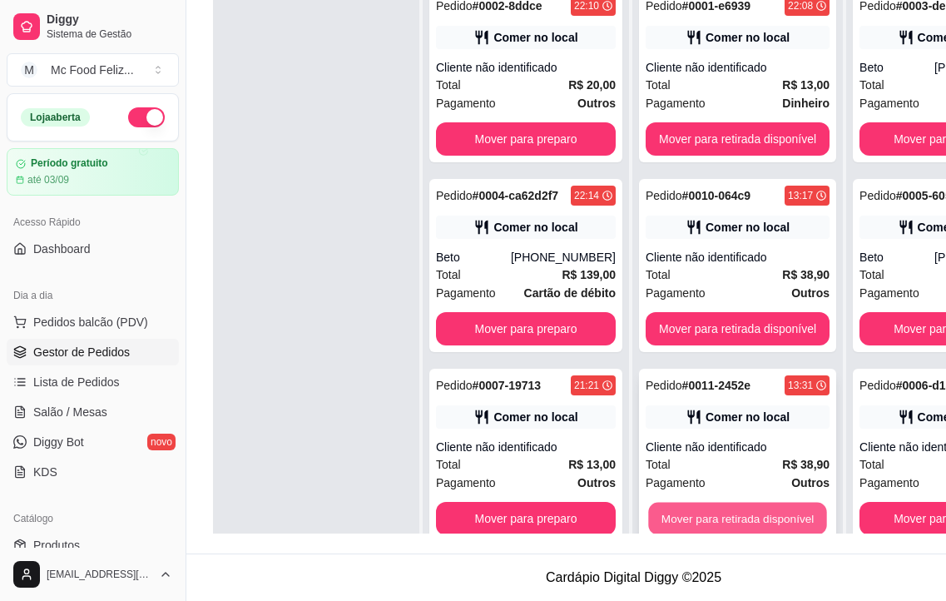
click at [707, 513] on button "Mover para retirada disponível" at bounding box center [737, 519] width 178 height 32
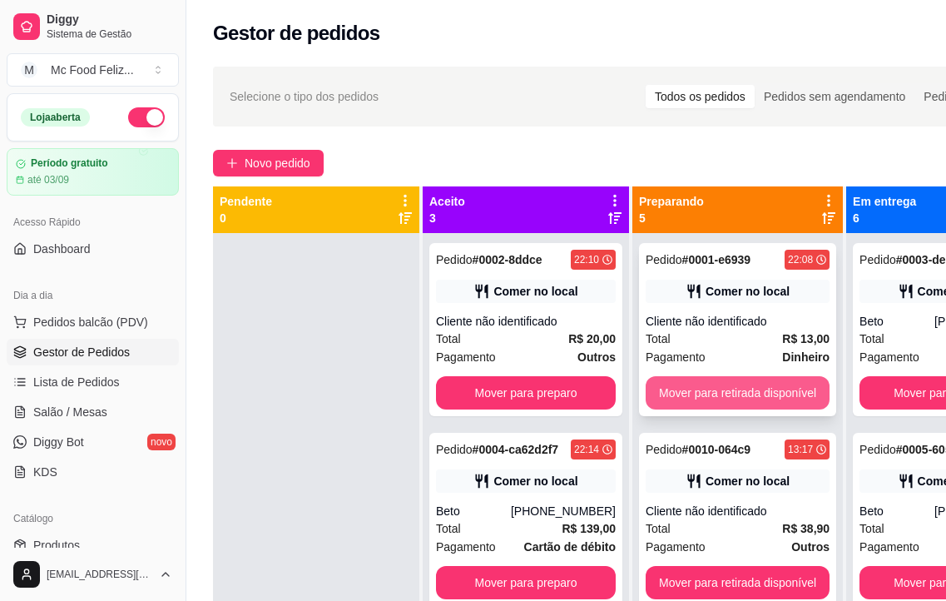
click at [738, 389] on button "Mover para retirada disponível" at bounding box center [738, 392] width 184 height 33
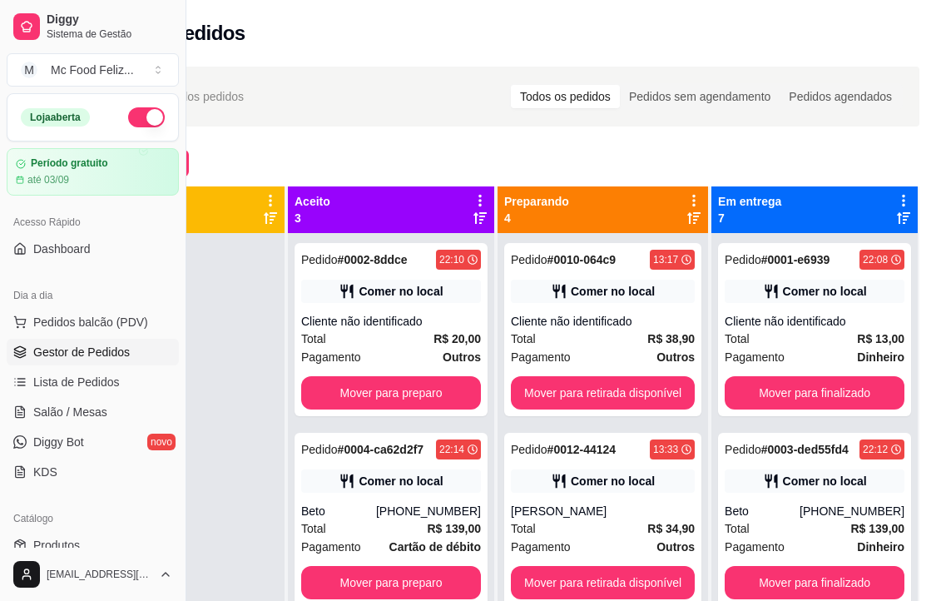
scroll to position [0, 160]
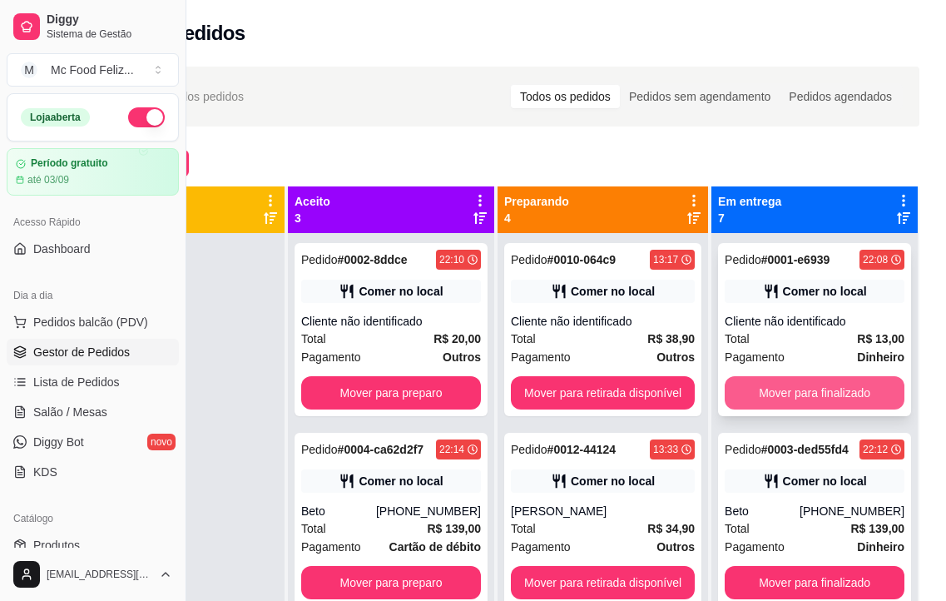
click at [768, 397] on button "Mover para finalizado" at bounding box center [815, 392] width 180 height 33
click at [777, 408] on button "Mover para finalizado" at bounding box center [815, 392] width 180 height 33
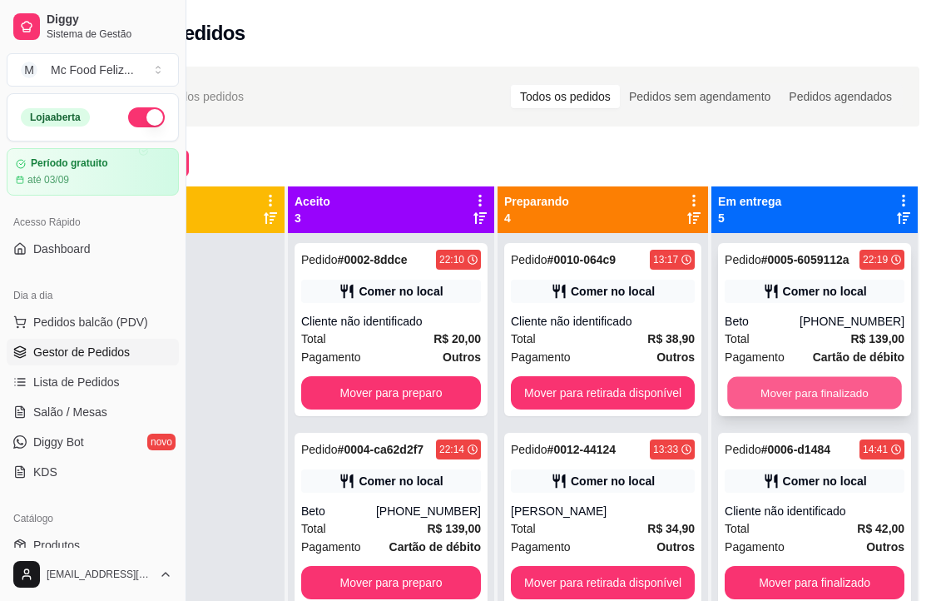
click at [773, 409] on button "Mover para finalizado" at bounding box center [814, 393] width 175 height 32
click at [776, 392] on button "Mover para finalizado" at bounding box center [815, 392] width 180 height 33
click at [785, 393] on button "Mover para finalizado" at bounding box center [814, 393] width 175 height 32
click at [785, 393] on button "Mover para finalizado" at bounding box center [815, 392] width 180 height 33
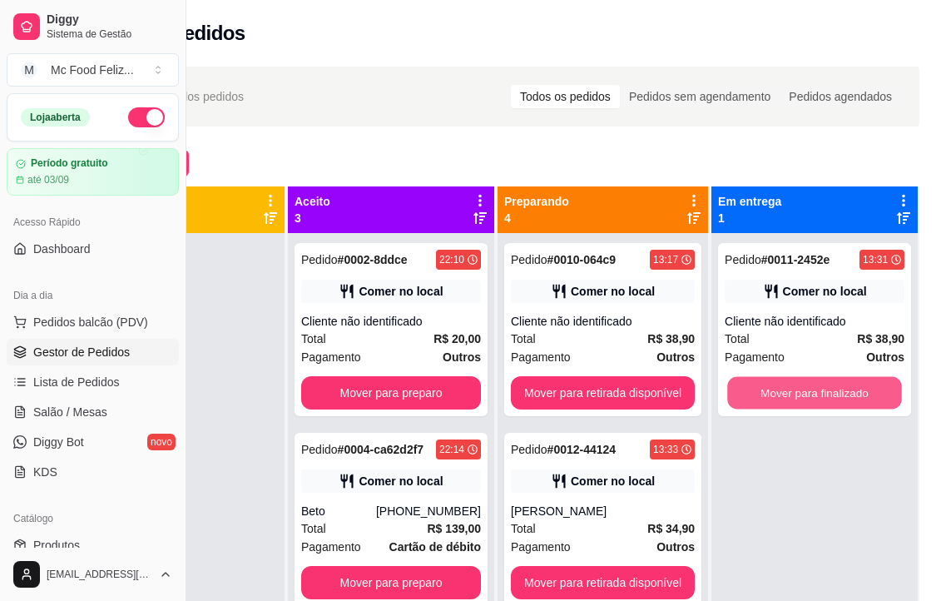
click at [785, 393] on button "Mover para finalizado" at bounding box center [814, 393] width 175 height 32
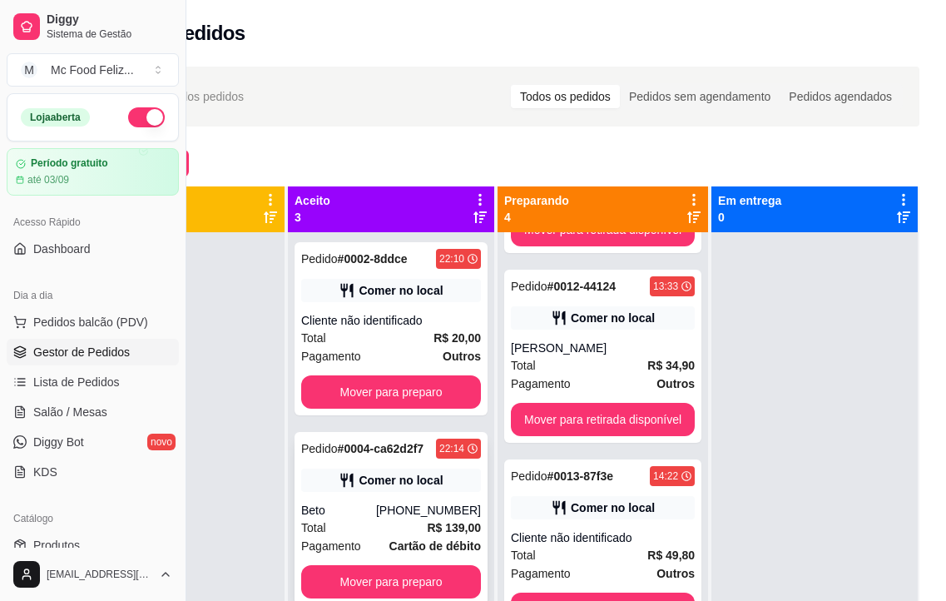
scroll to position [0, 0]
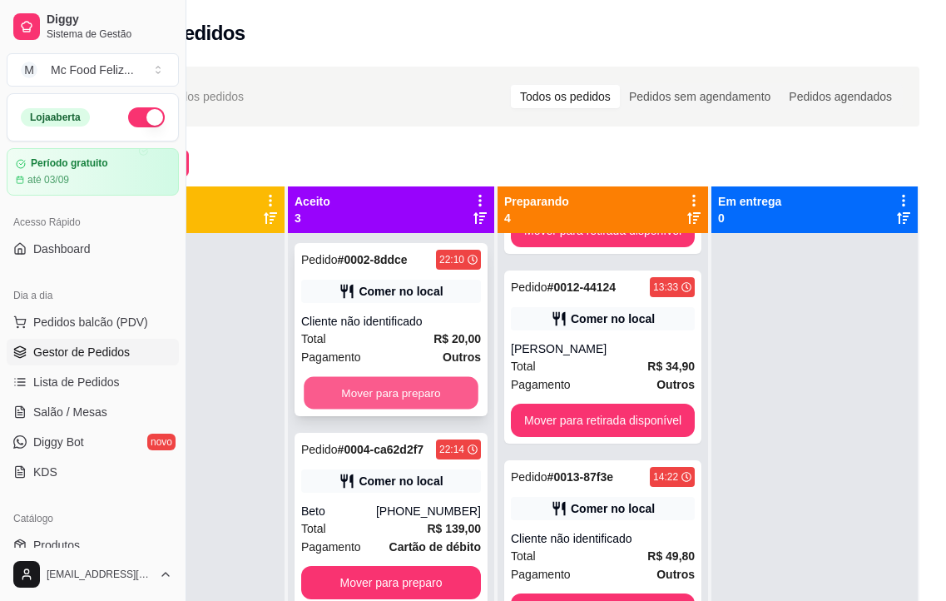
click at [391, 394] on button "Mover para preparo" at bounding box center [391, 393] width 175 height 32
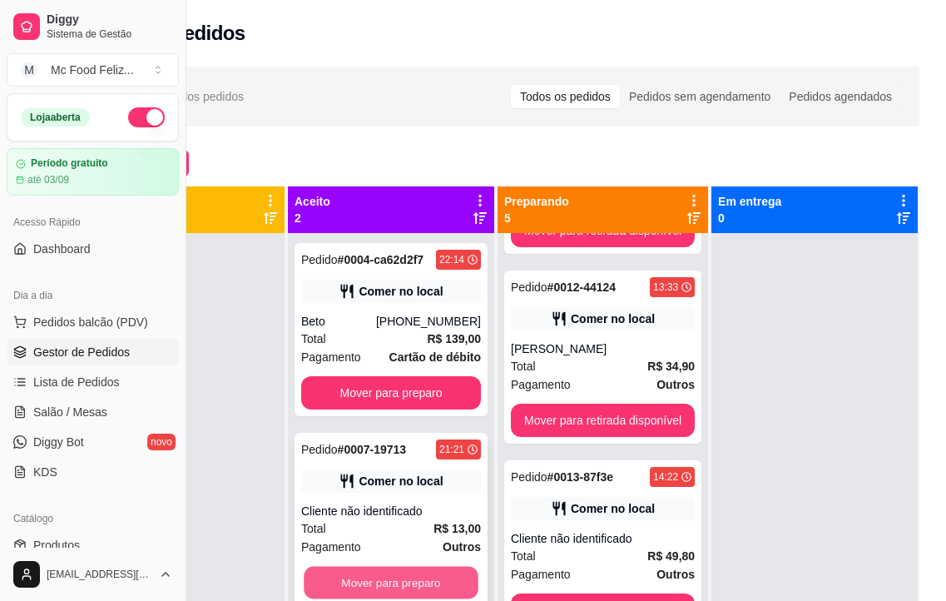
click at [363, 573] on button "Mover para preparo" at bounding box center [391, 583] width 175 height 32
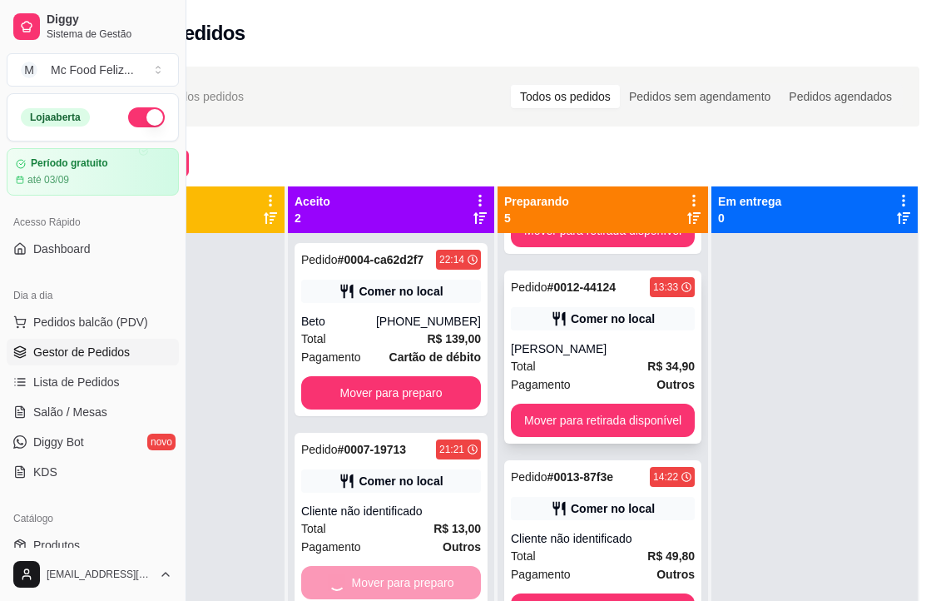
scroll to position [542, 0]
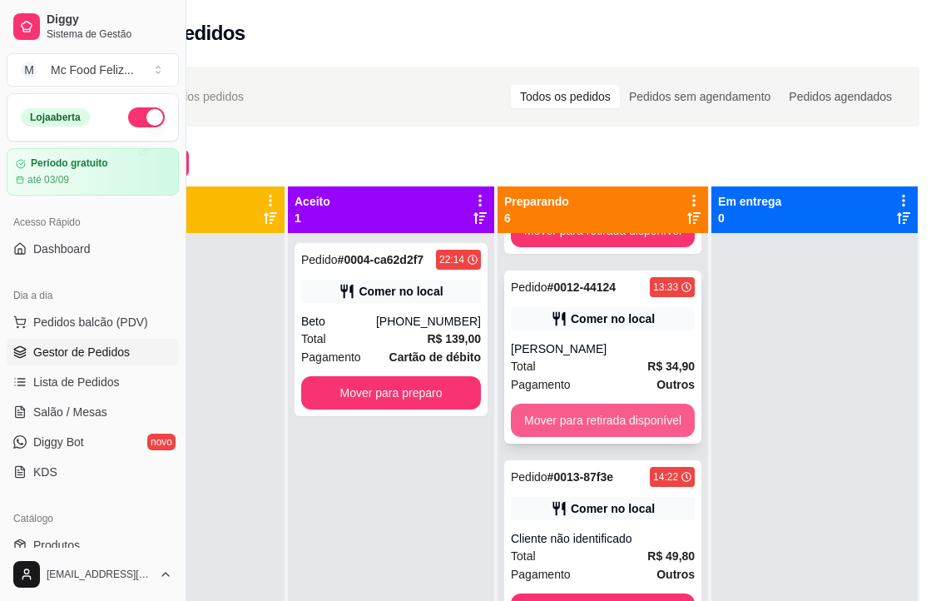
click at [516, 414] on button "Mover para retirada disponível" at bounding box center [603, 420] width 184 height 33
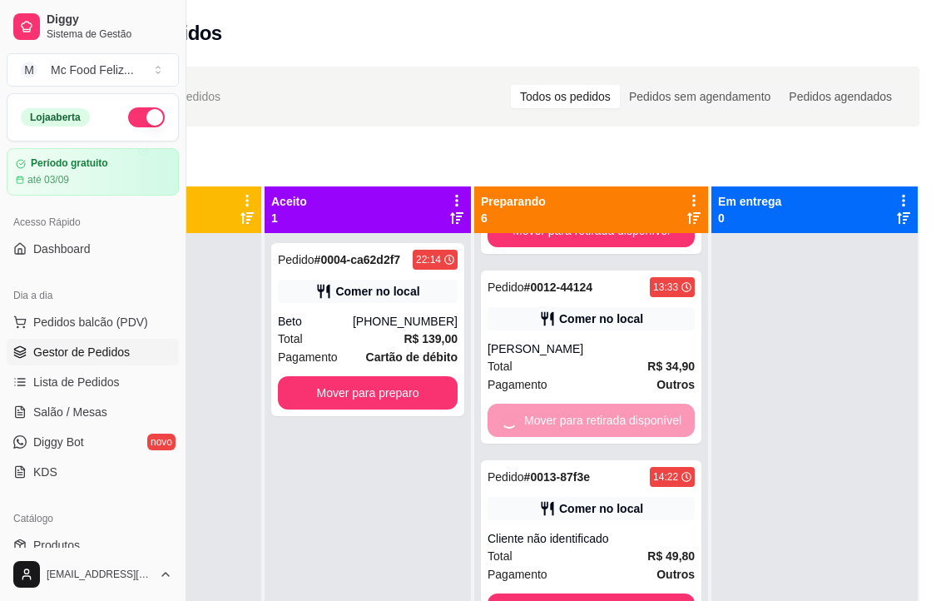
scroll to position [352, 0]
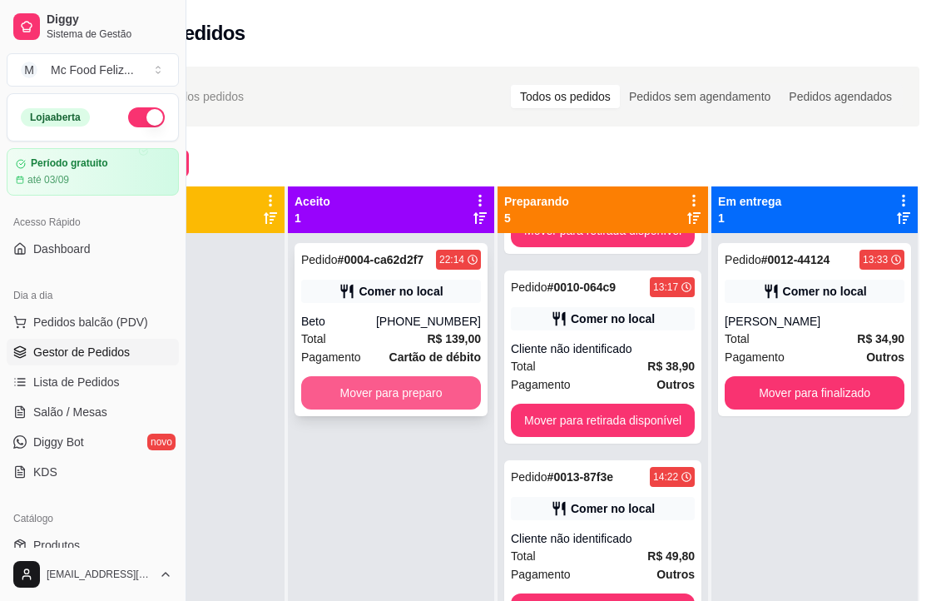
click at [389, 399] on button "Mover para preparo" at bounding box center [391, 392] width 180 height 33
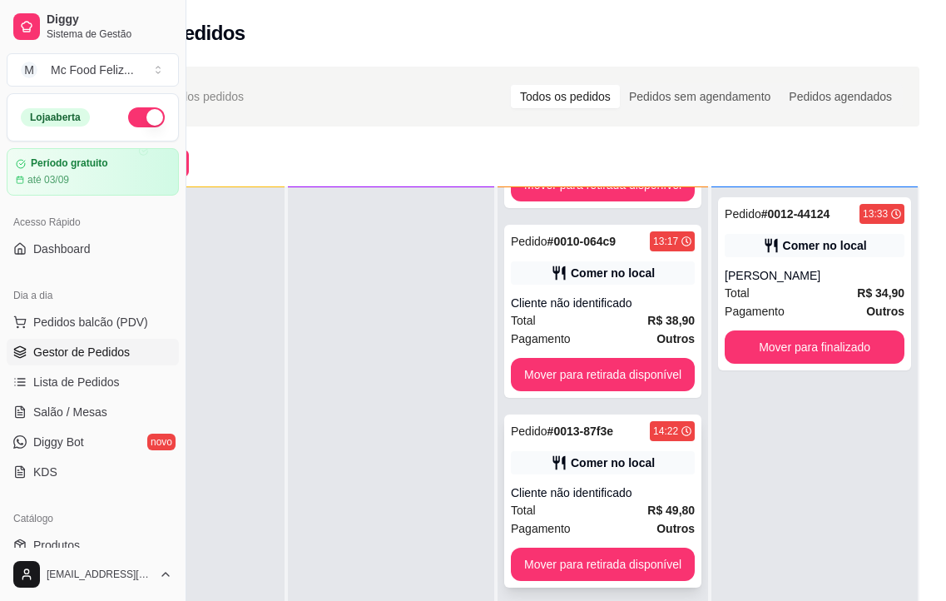
scroll to position [47, 0]
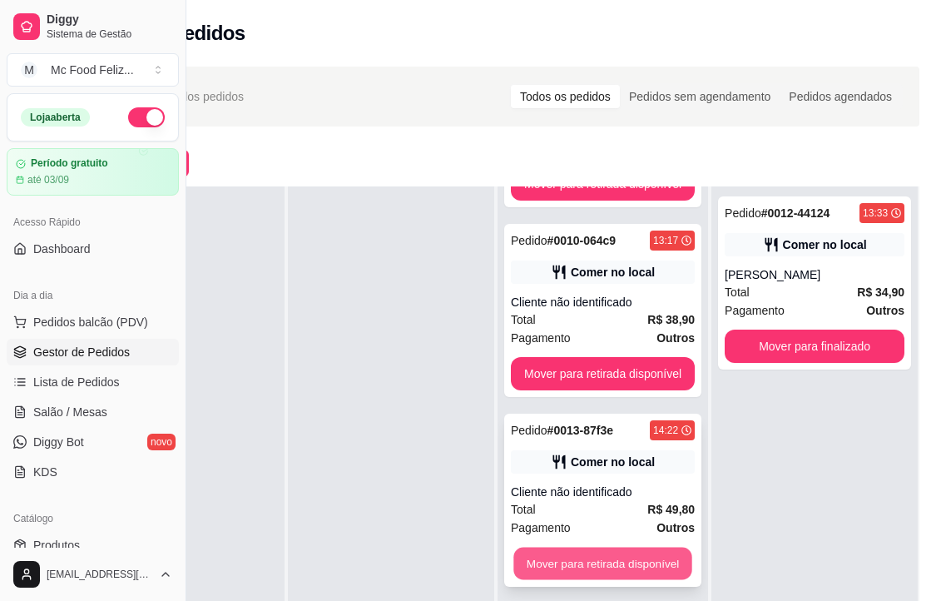
click at [609, 564] on button "Mover para retirada disponível" at bounding box center [602, 564] width 178 height 32
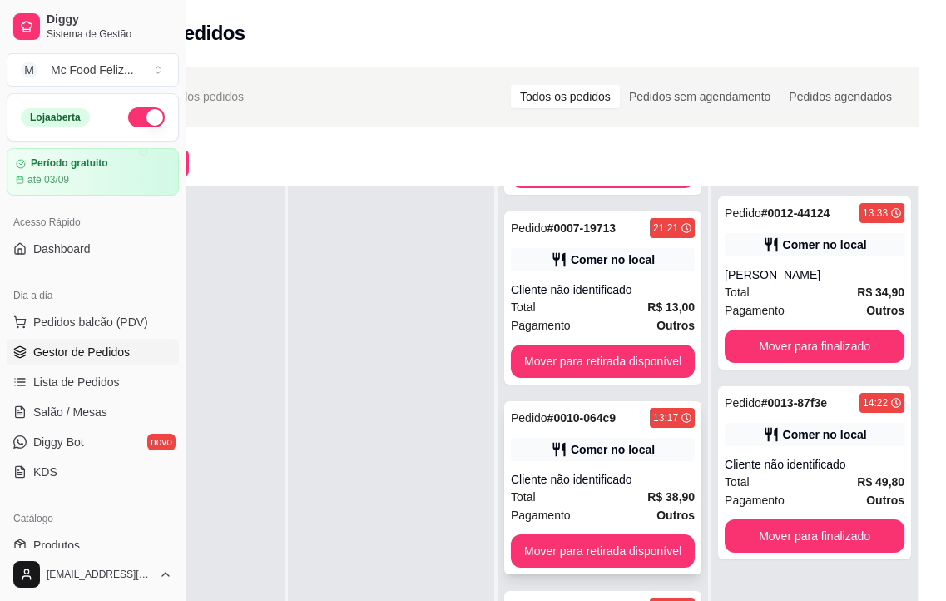
scroll to position [352, 0]
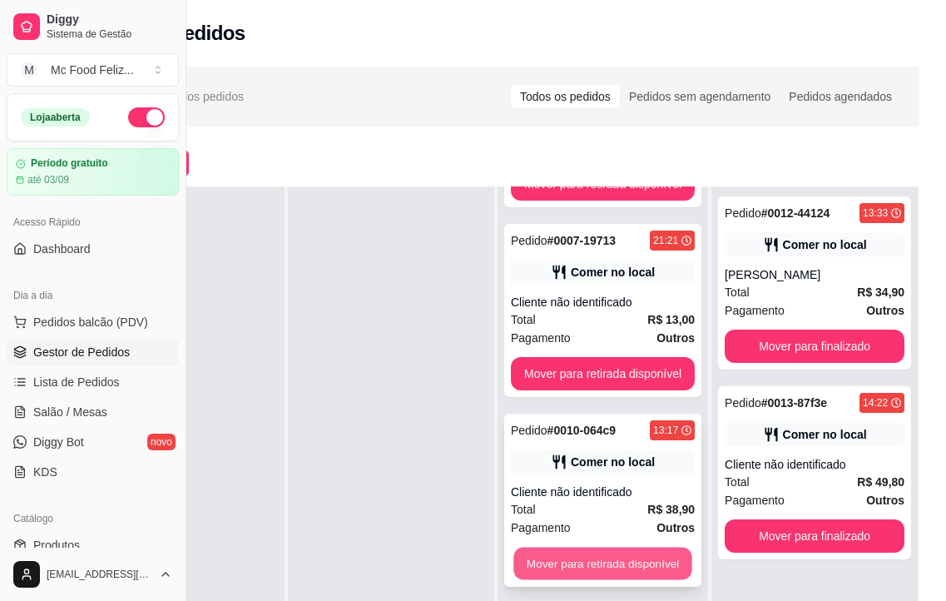
click at [579, 559] on button "Mover para retirada disponível" at bounding box center [602, 564] width 178 height 32
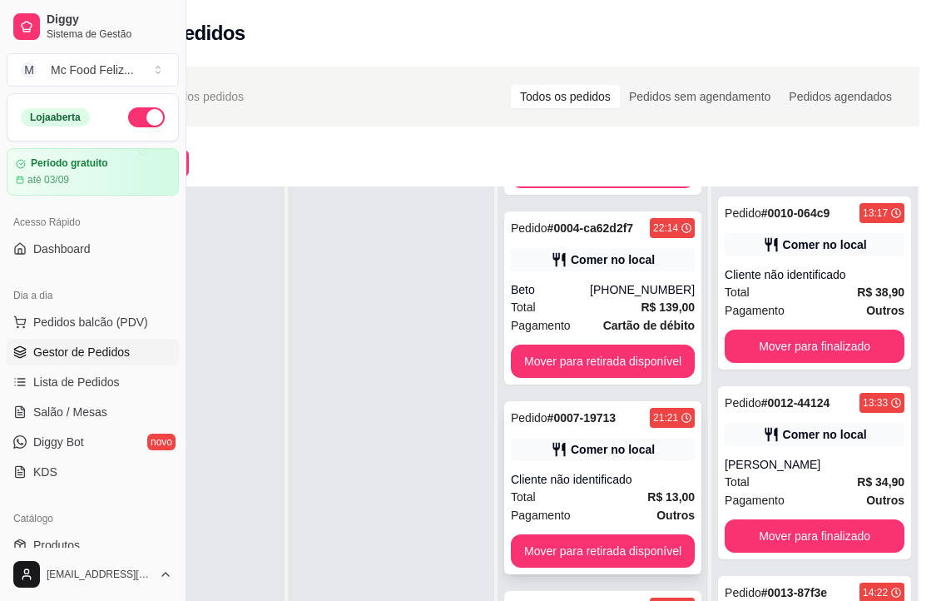
scroll to position [162, 0]
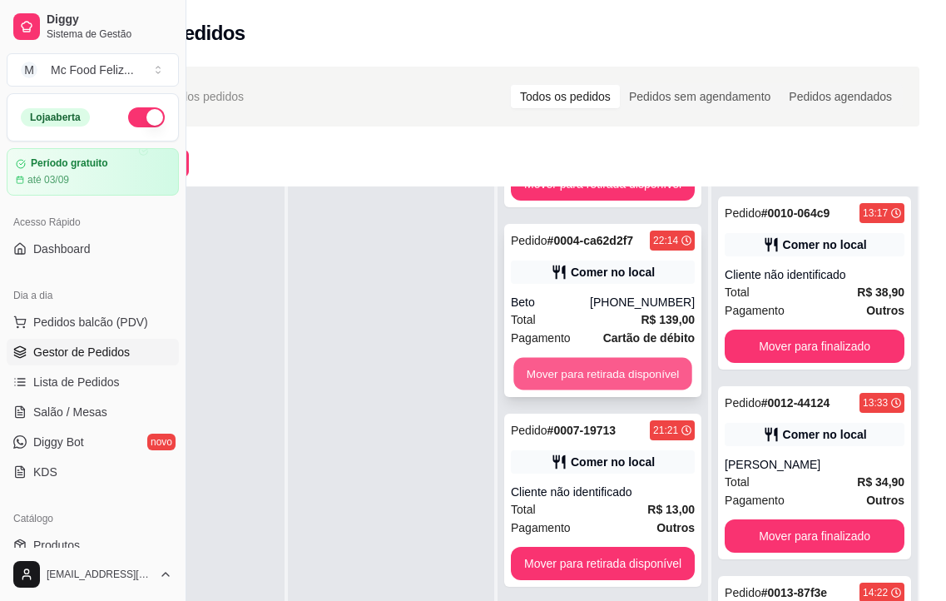
click at [594, 373] on button "Mover para retirada disponível" at bounding box center [602, 374] width 178 height 32
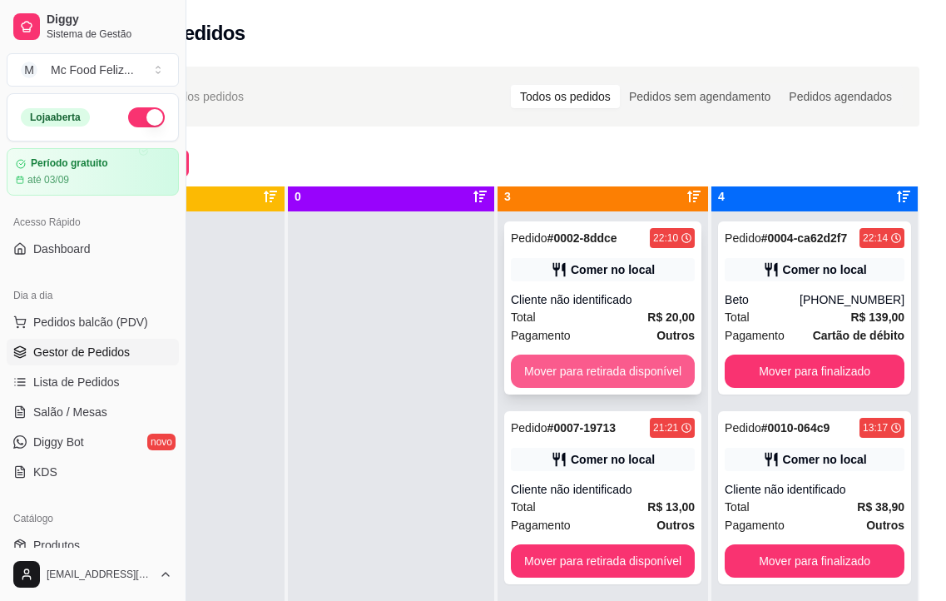
scroll to position [0, 0]
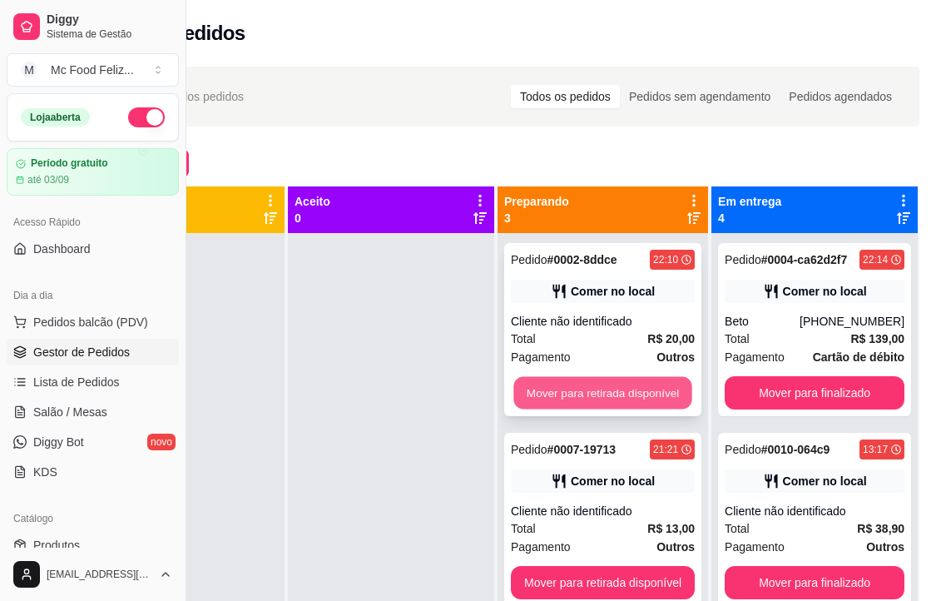
click at [567, 387] on button "Mover para retirada disponível" at bounding box center [602, 393] width 178 height 32
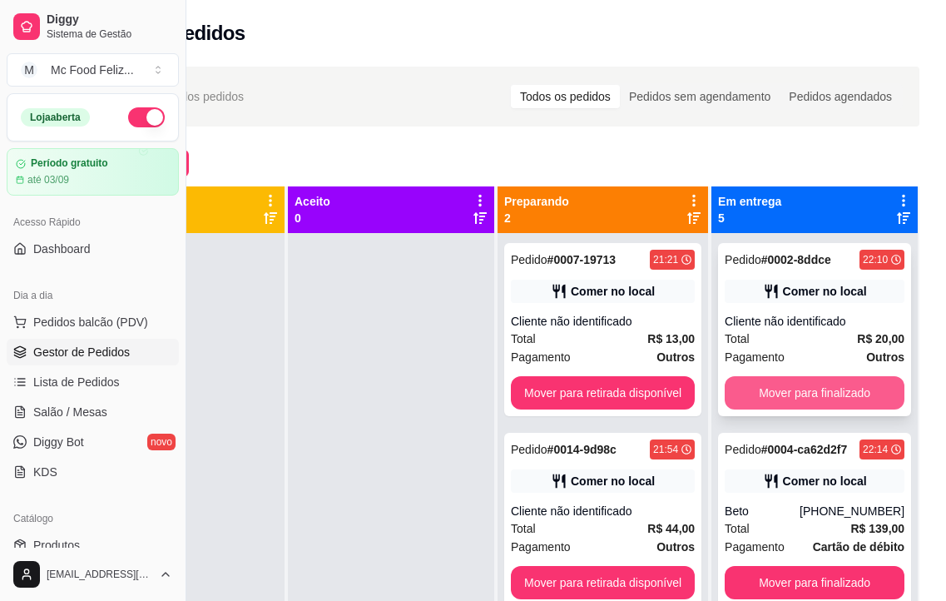
click at [809, 383] on button "Mover para finalizado" at bounding box center [815, 392] width 180 height 33
click at [797, 398] on button "Mover para finalizado" at bounding box center [815, 392] width 180 height 33
click at [800, 379] on button "Mover para finalizado" at bounding box center [815, 392] width 180 height 33
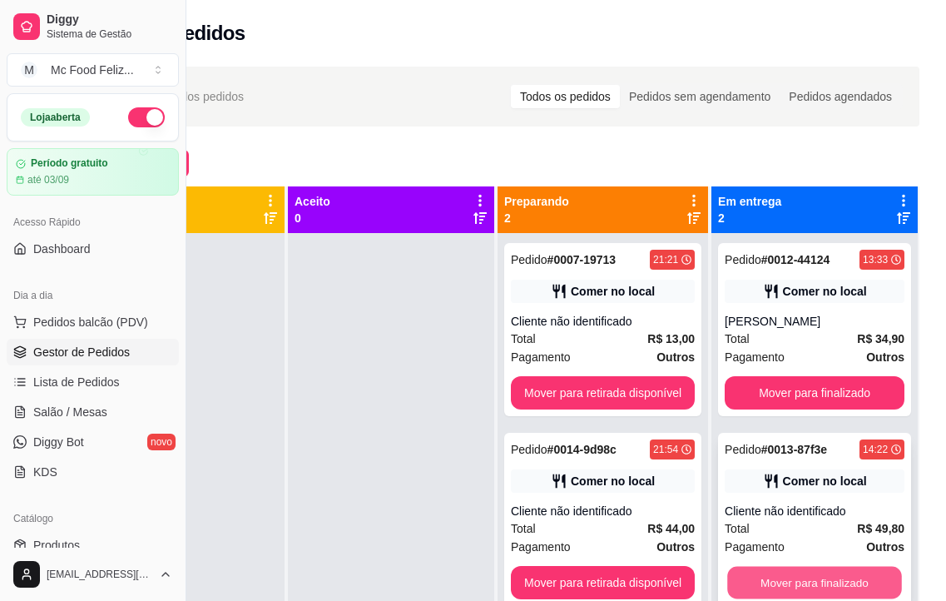
click at [753, 580] on button "Mover para finalizado" at bounding box center [814, 583] width 175 height 32
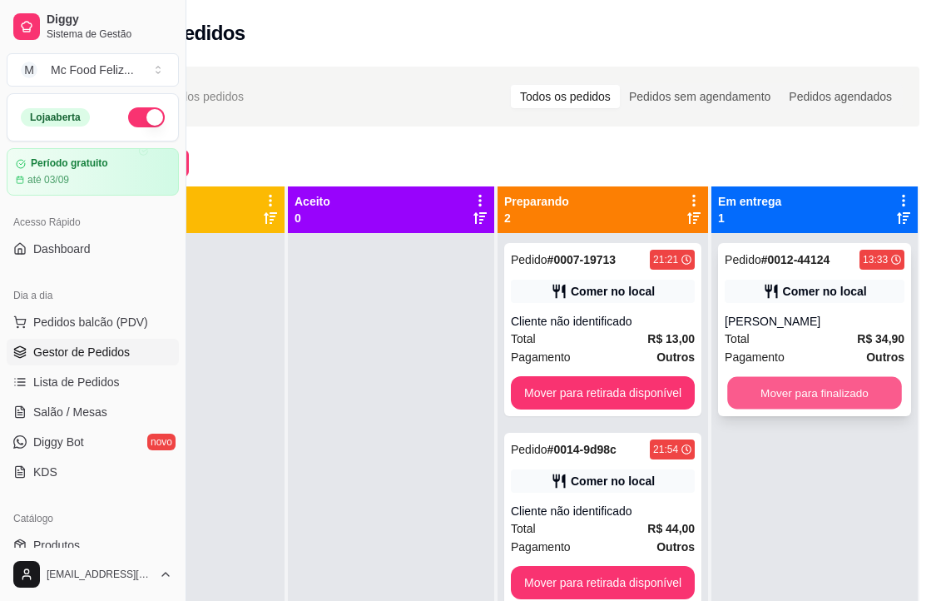
click at [790, 384] on button "Mover para finalizado" at bounding box center [814, 393] width 175 height 32
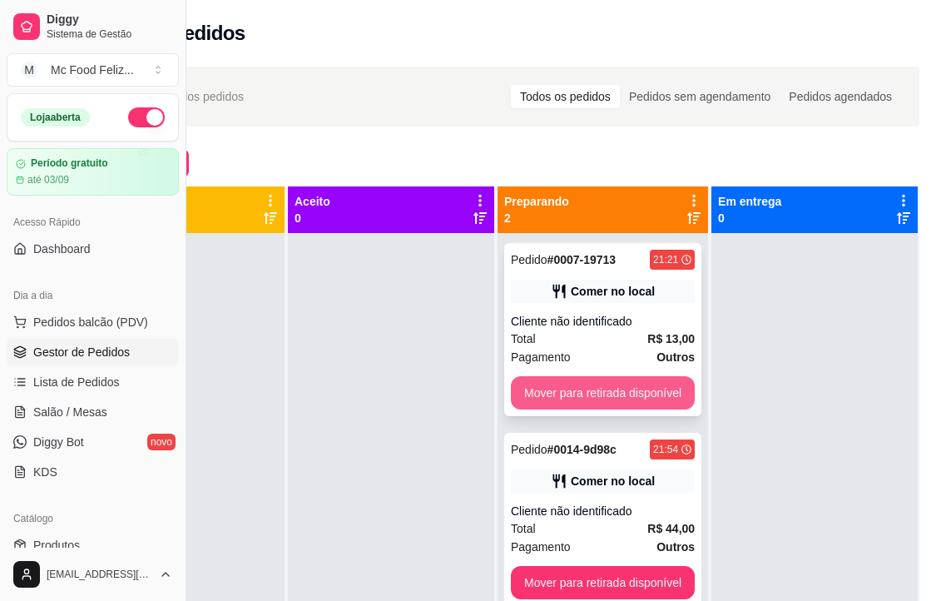
click at [622, 389] on button "Mover para retirada disponível" at bounding box center [603, 392] width 184 height 33
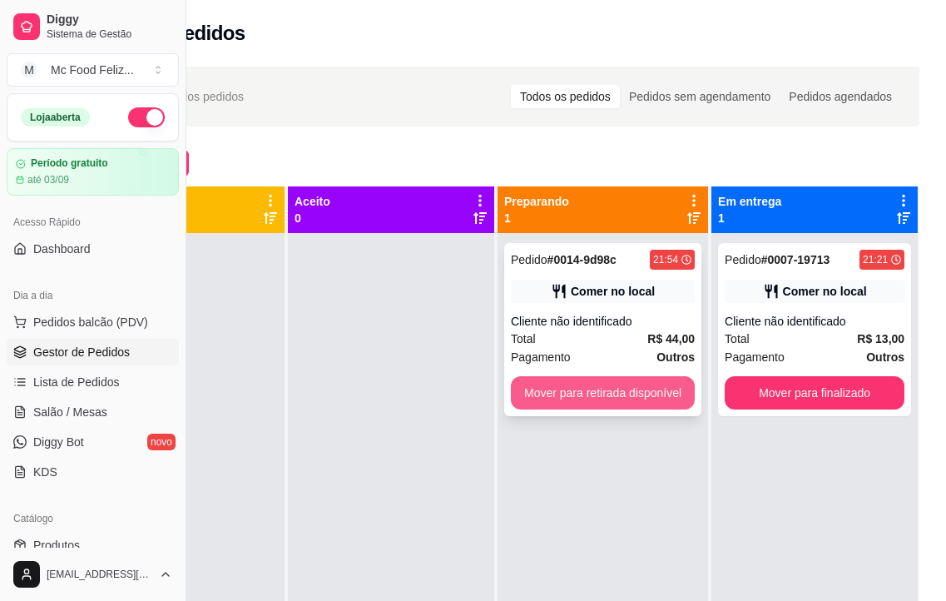
click at [644, 395] on button "Mover para retirada disponível" at bounding box center [603, 392] width 184 height 33
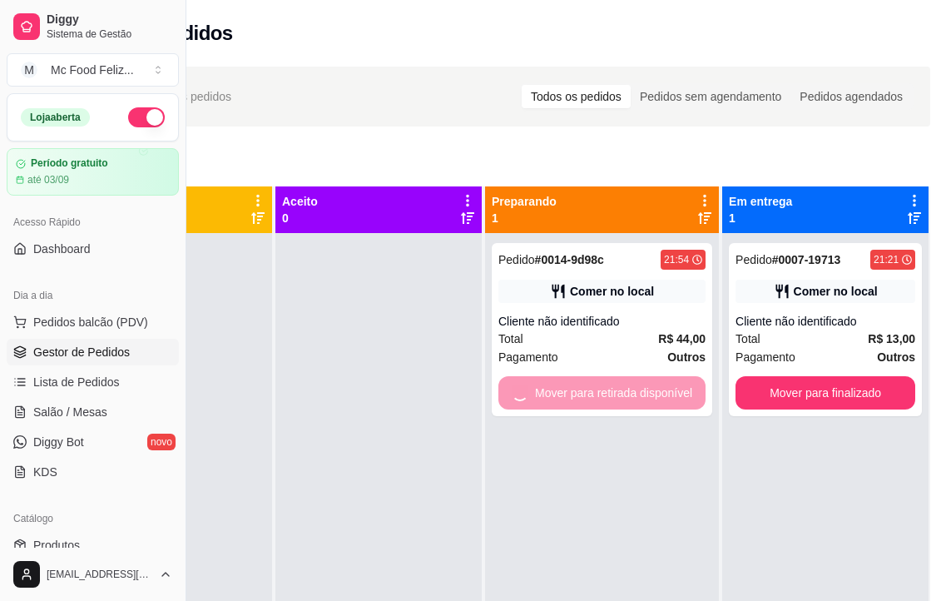
scroll to position [0, 143]
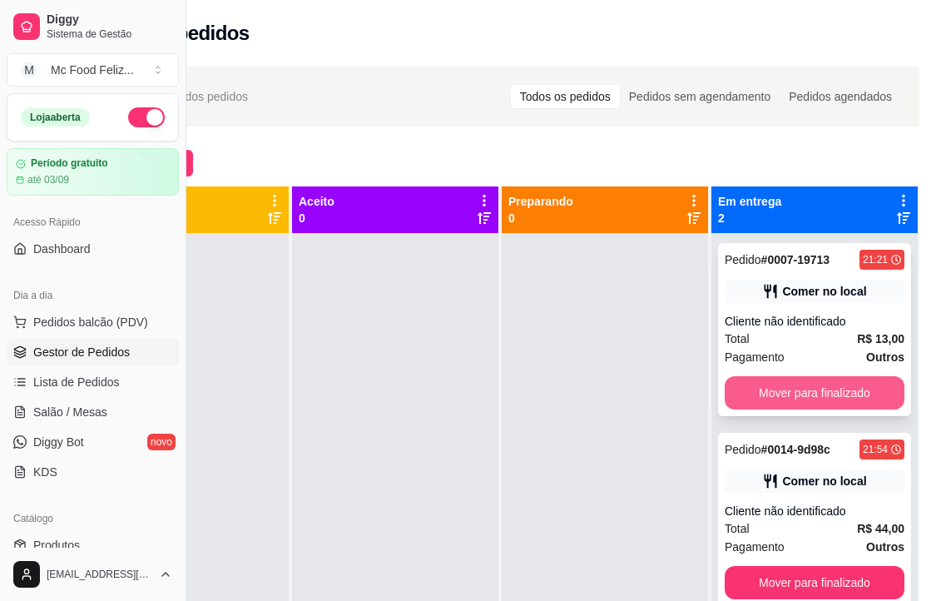
click at [809, 398] on button "Mover para finalizado" at bounding box center [815, 392] width 180 height 33
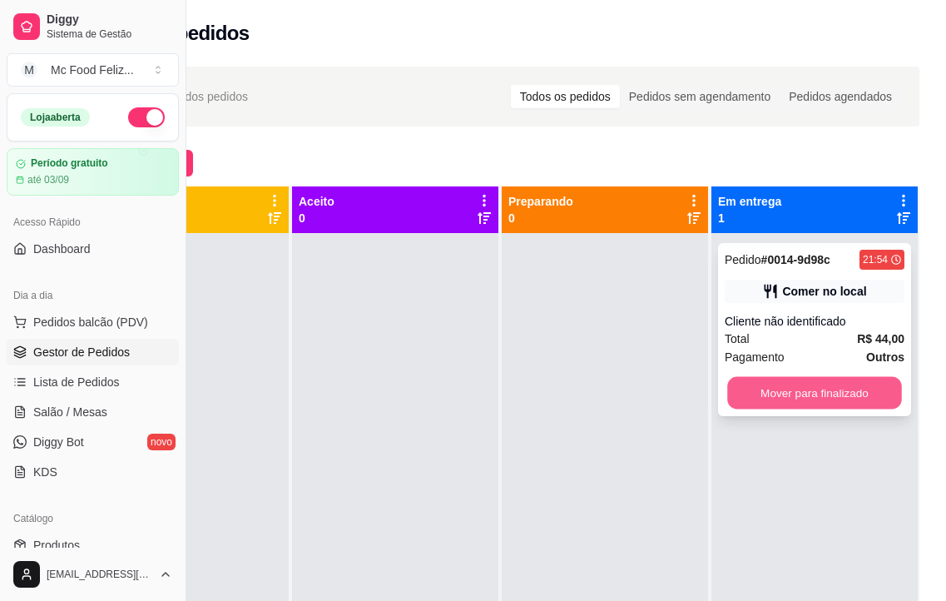
click at [797, 387] on button "Mover para finalizado" at bounding box center [814, 393] width 175 height 32
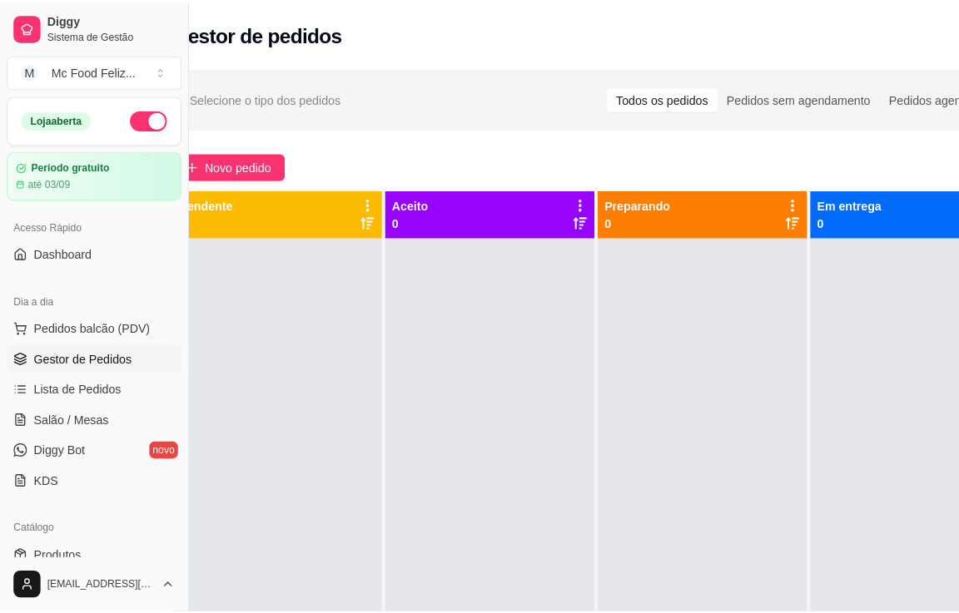
scroll to position [0, 0]
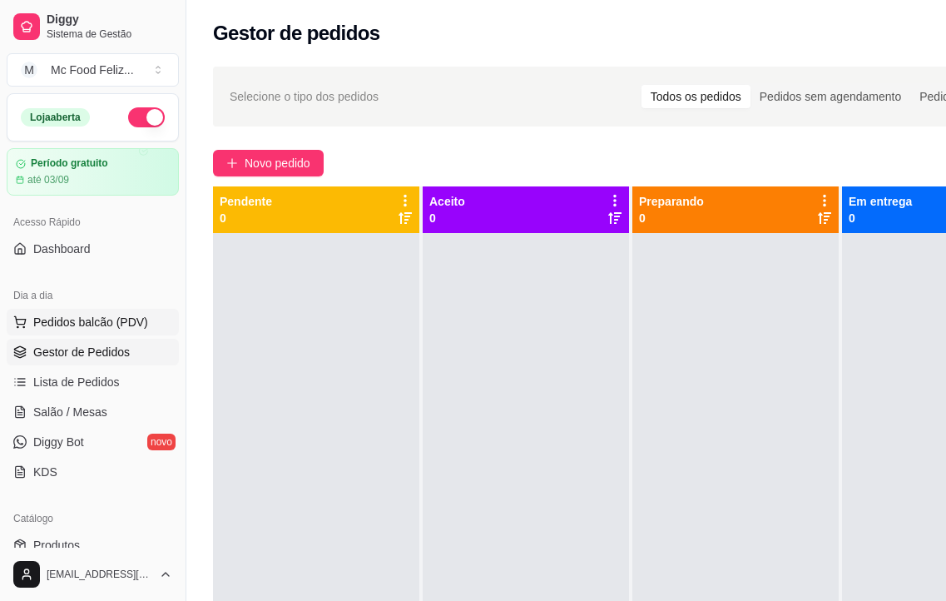
click at [86, 321] on span "Pedidos balcão (PDV)" at bounding box center [90, 322] width 115 height 17
